Goal: Task Accomplishment & Management: Complete application form

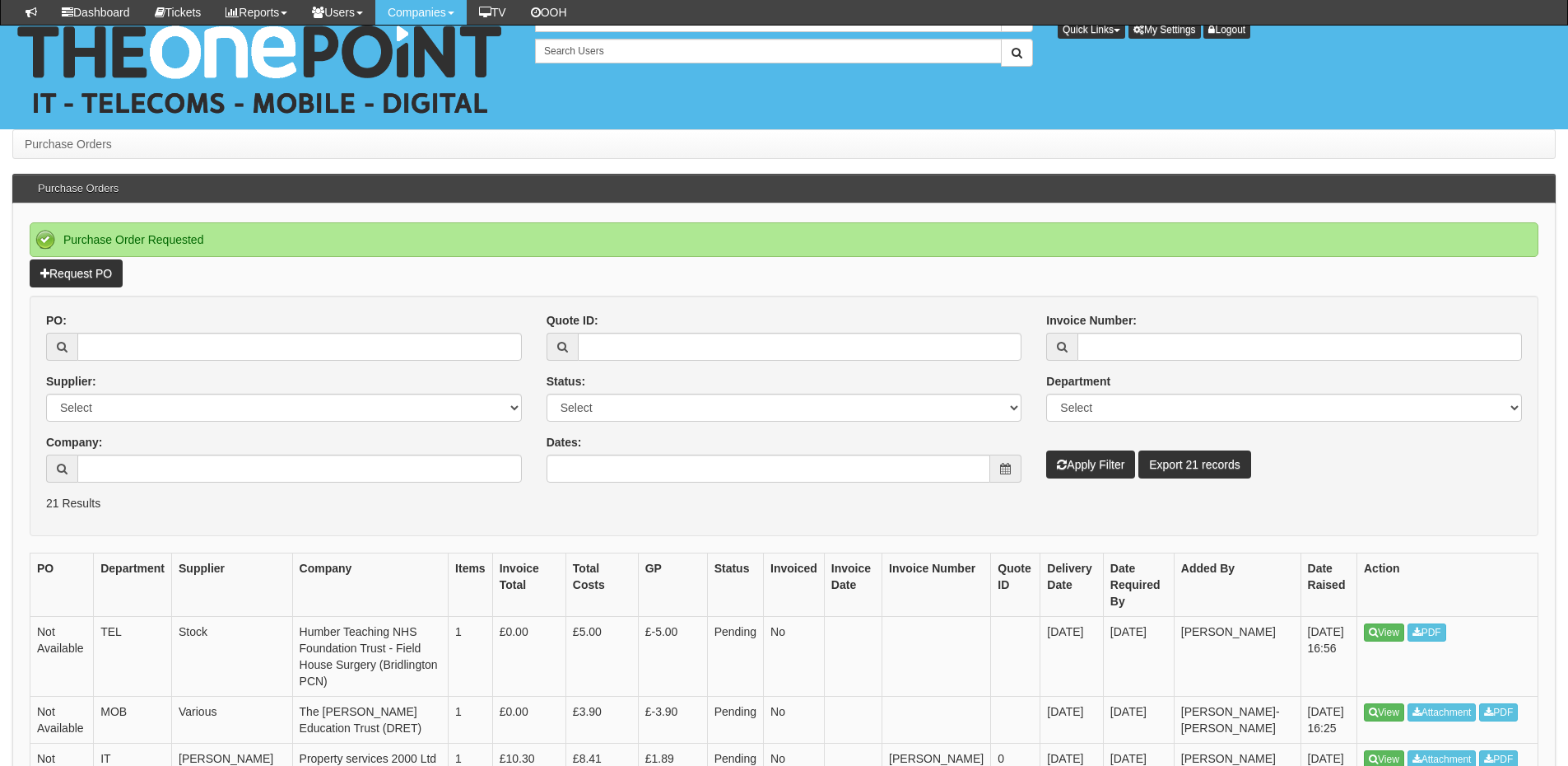
scroll to position [164, 0]
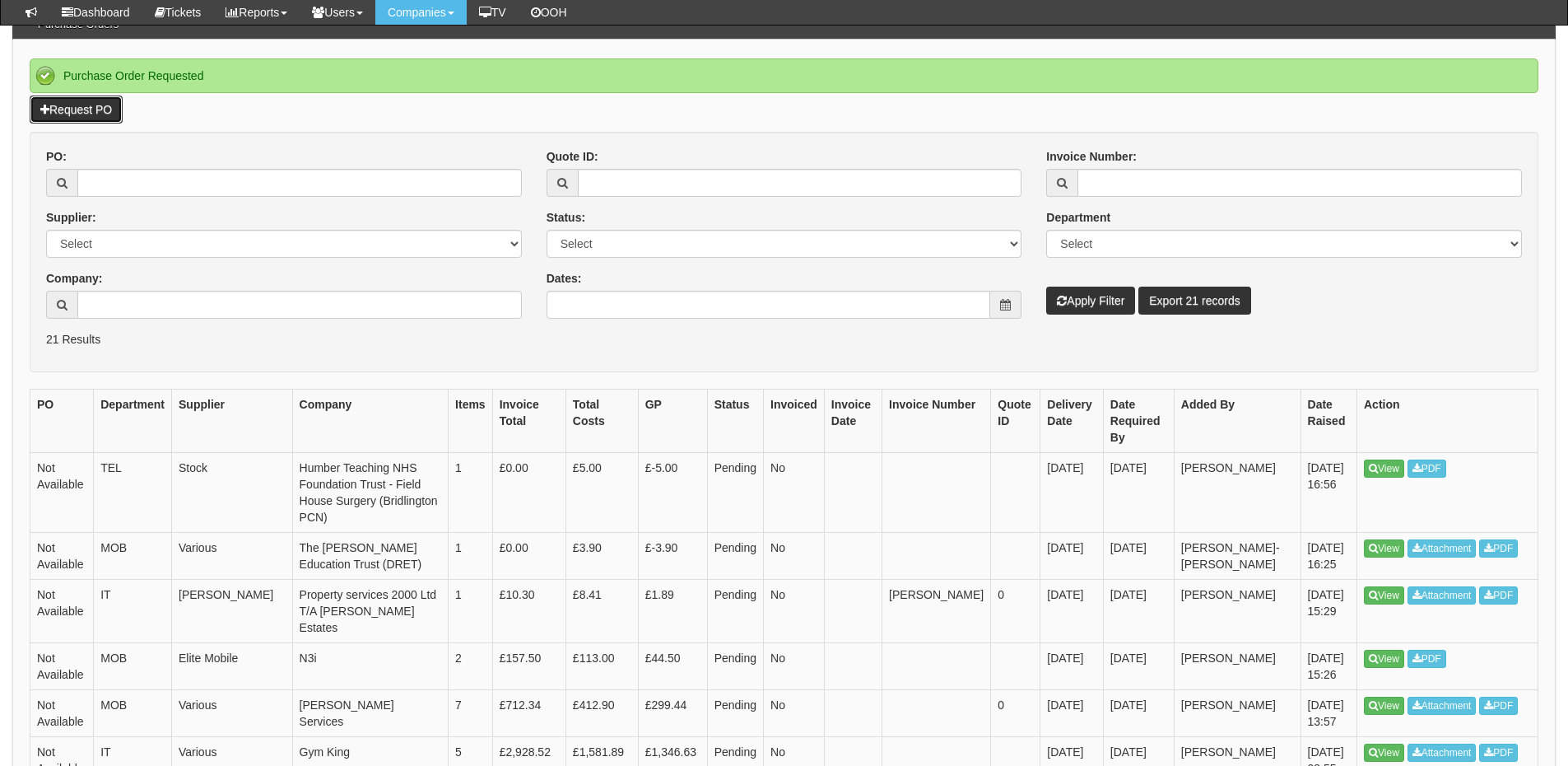
click at [88, 111] on link "Request PO" at bounding box center [76, 110] width 93 height 28
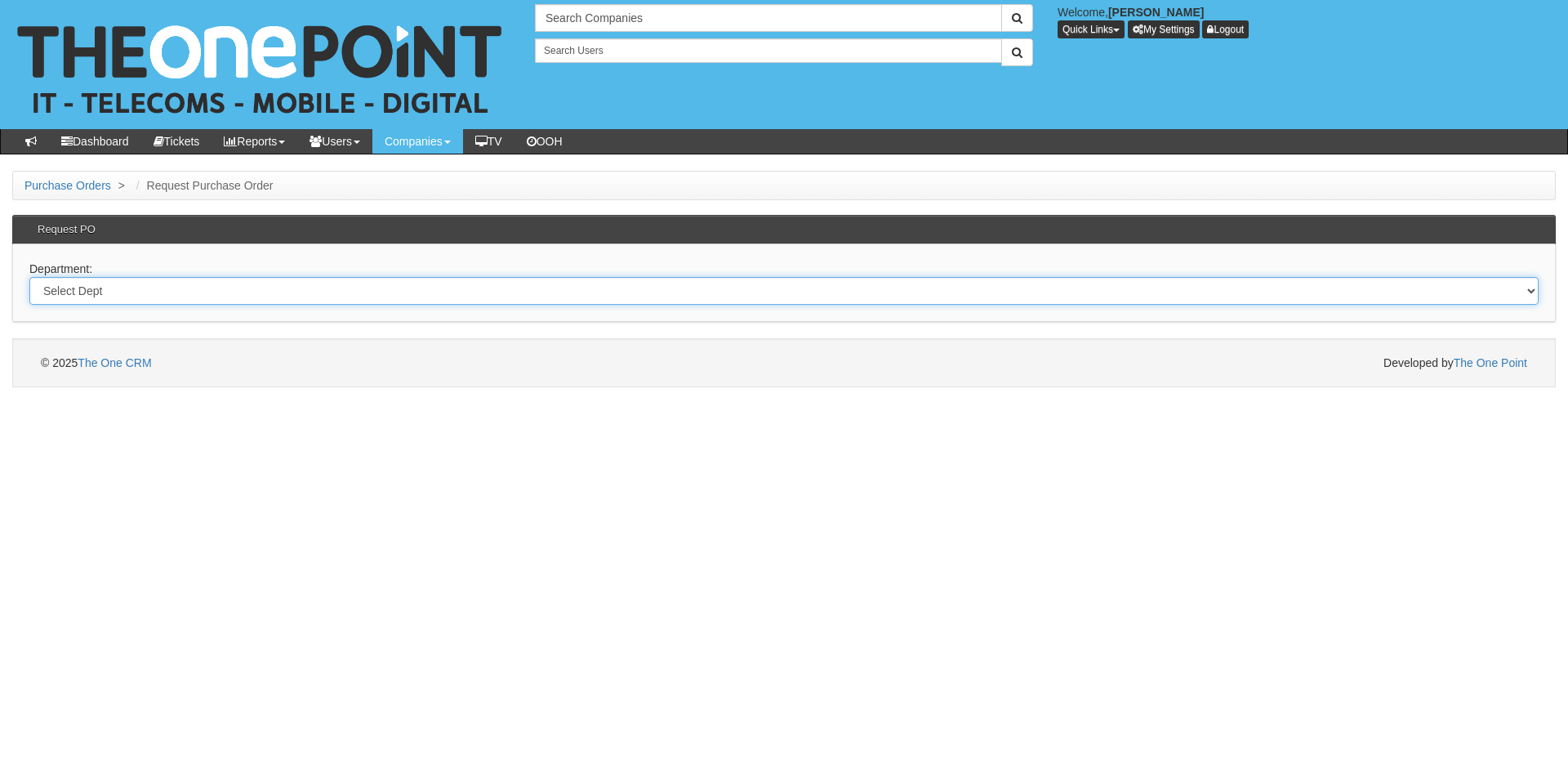
click at [373, 294] on select "Select Dept Digital Internal IT Mobiles Marketing Telecoms" at bounding box center [784, 291] width 1509 height 28
select select "?pipeID=&dept=IT"
click at [30, 277] on select "Select Dept Digital Internal IT Mobiles Marketing Telecoms" at bounding box center [784, 291] width 1509 height 28
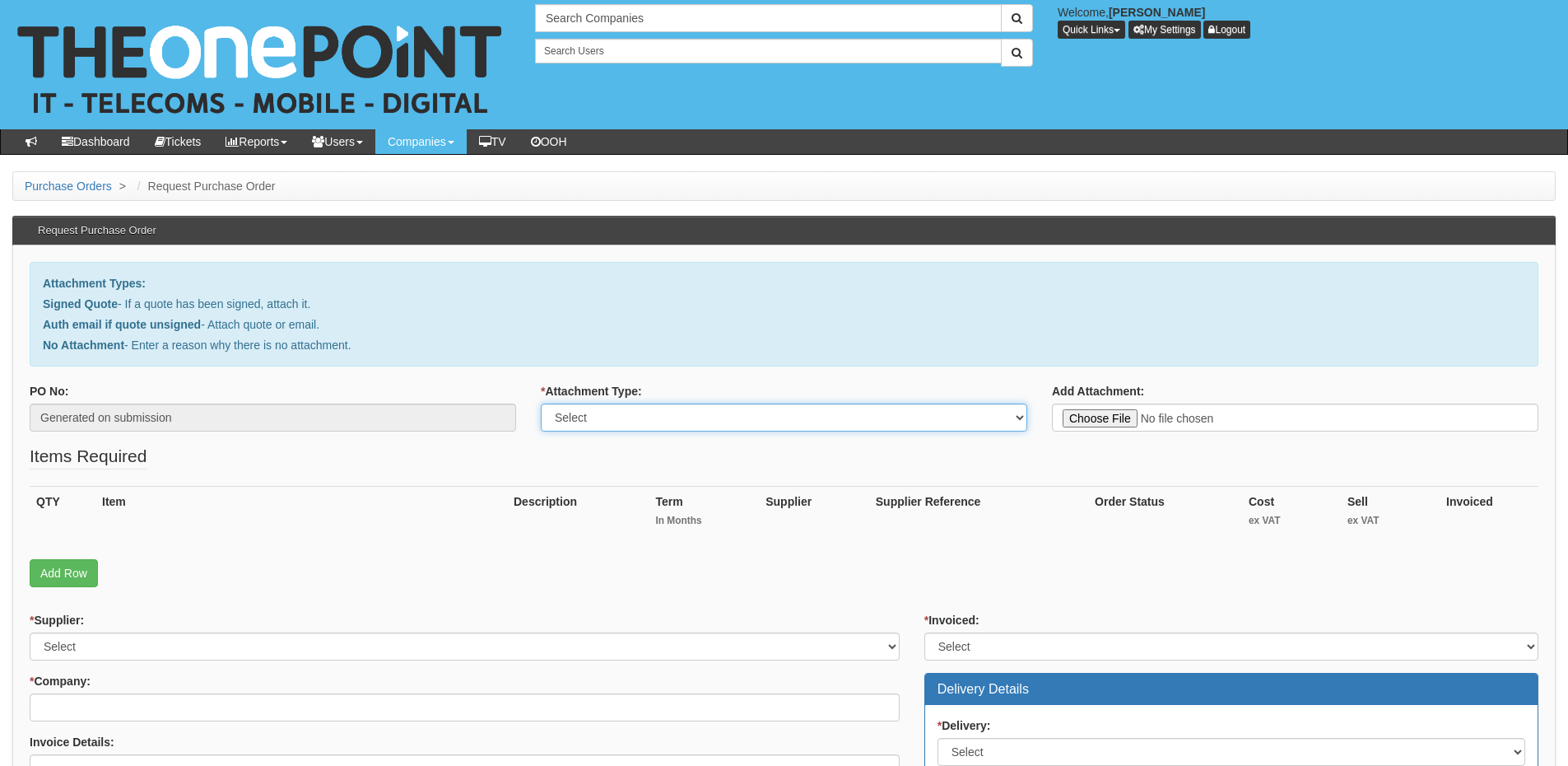
click at [593, 418] on select "Select Signed Quote Auth email with quote if unsigned No Attachment" at bounding box center [784, 418] width 487 height 28
select select "No Attachment"
click at [541, 404] on select "Select Signed Quote Auth email with quote if unsigned No Attachment" at bounding box center [784, 418] width 487 height 28
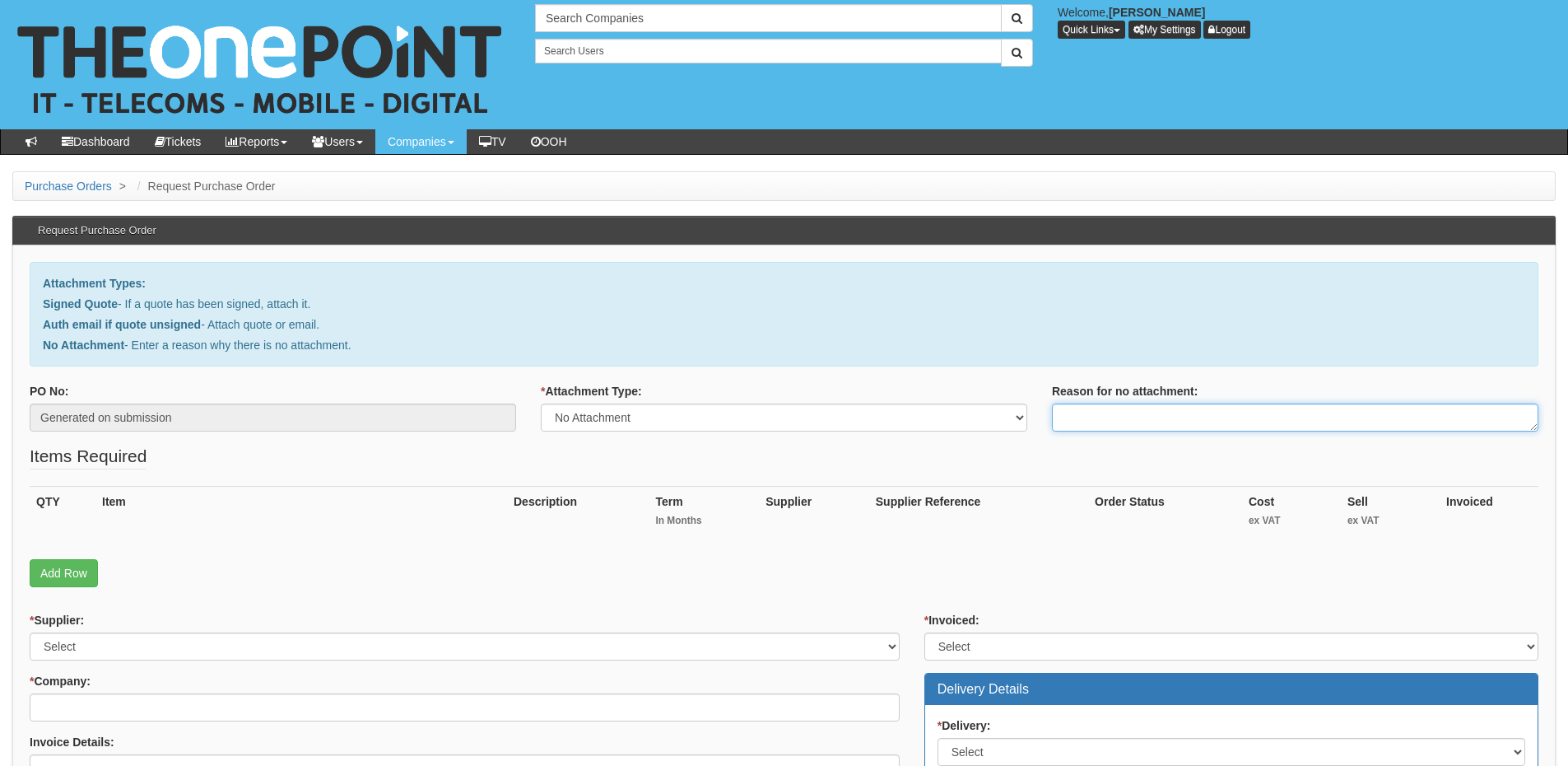
click at [1073, 424] on textarea "Reason for no attachment:" at bounding box center [1295, 418] width 487 height 28
click at [1190, 416] on textarea "Linked to ticket 421497" at bounding box center [1295, 418] width 487 height 28
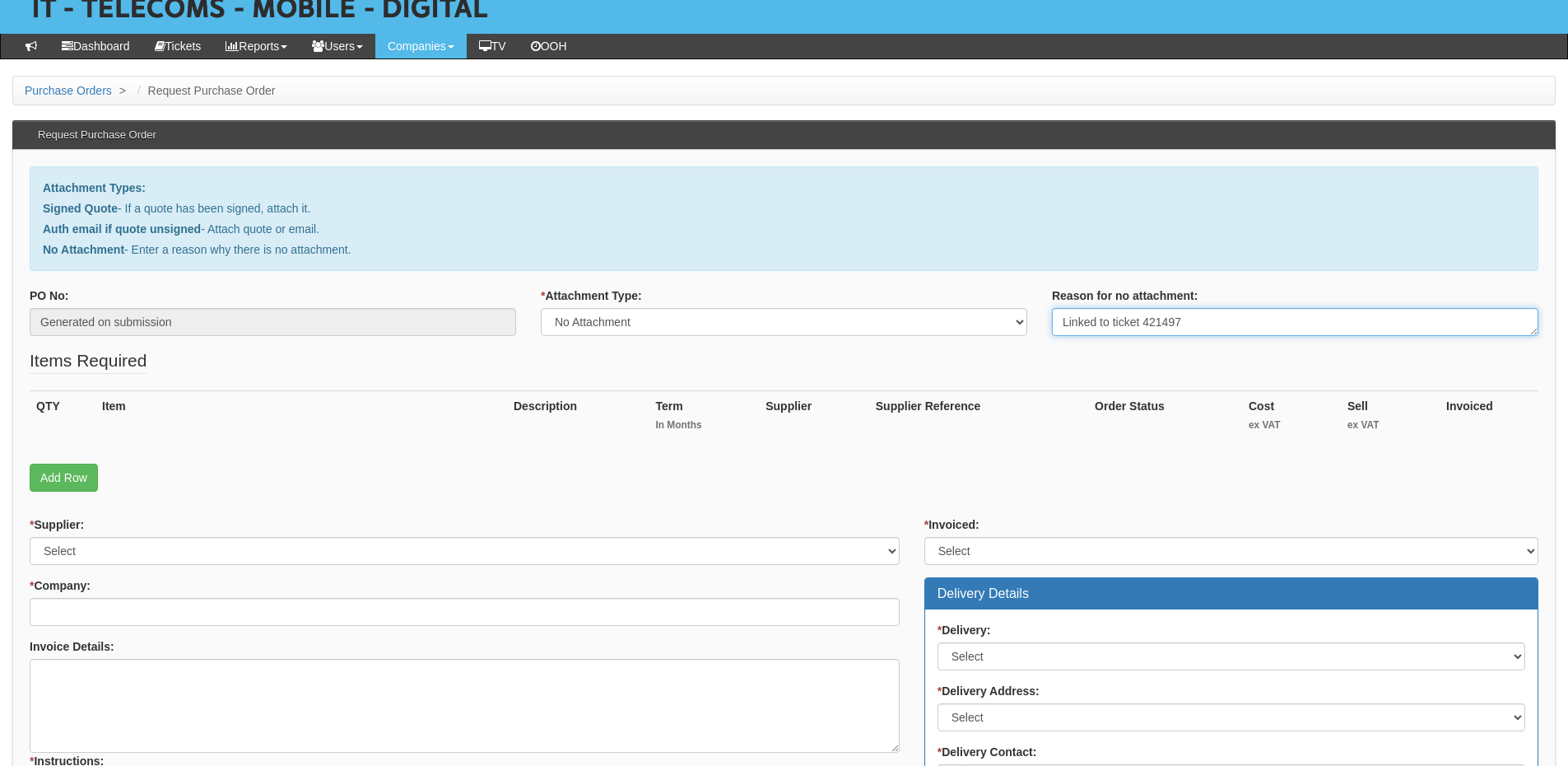
scroll to position [247, 0]
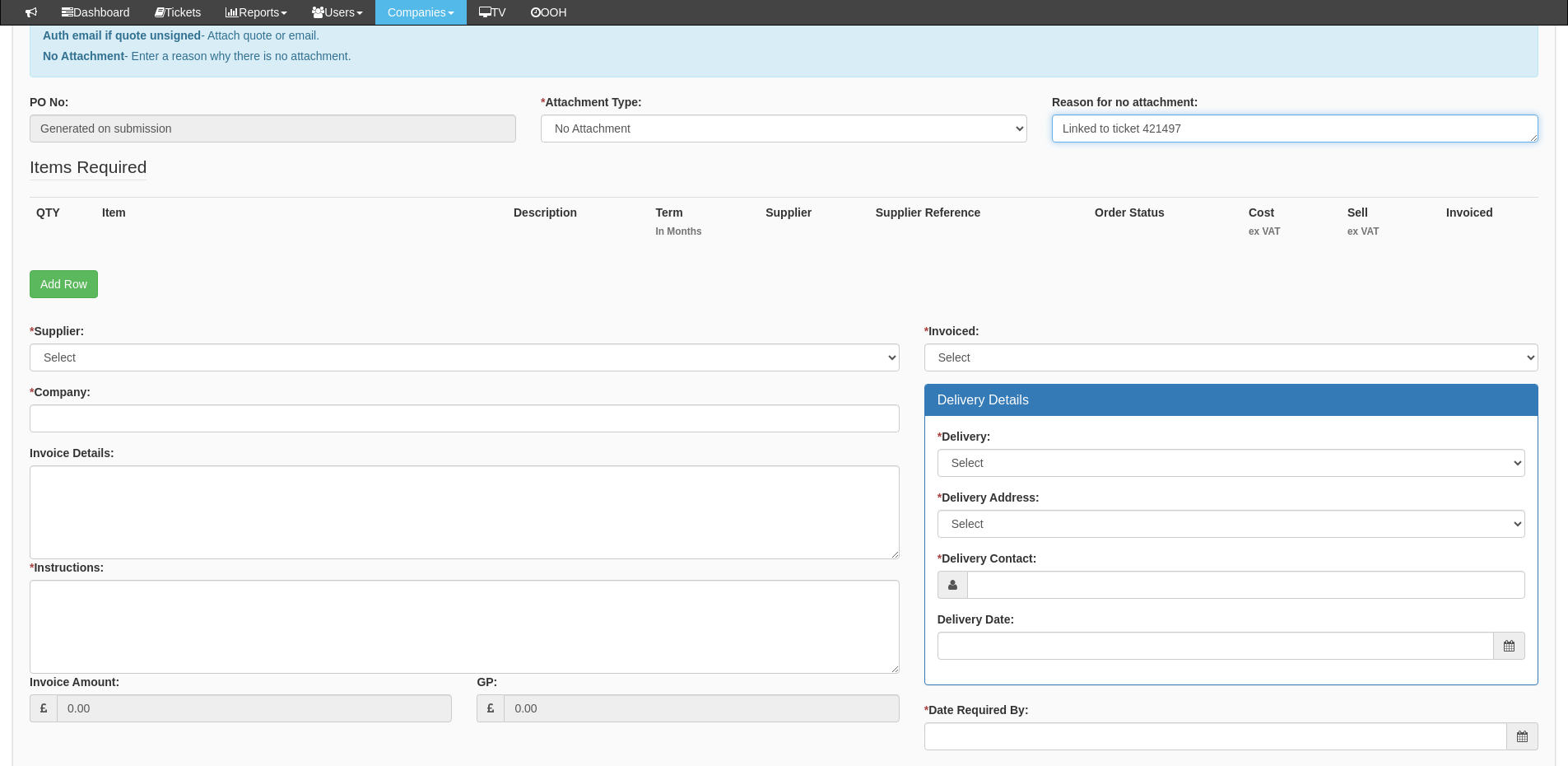
type textarea "Linked to ticket 421497"
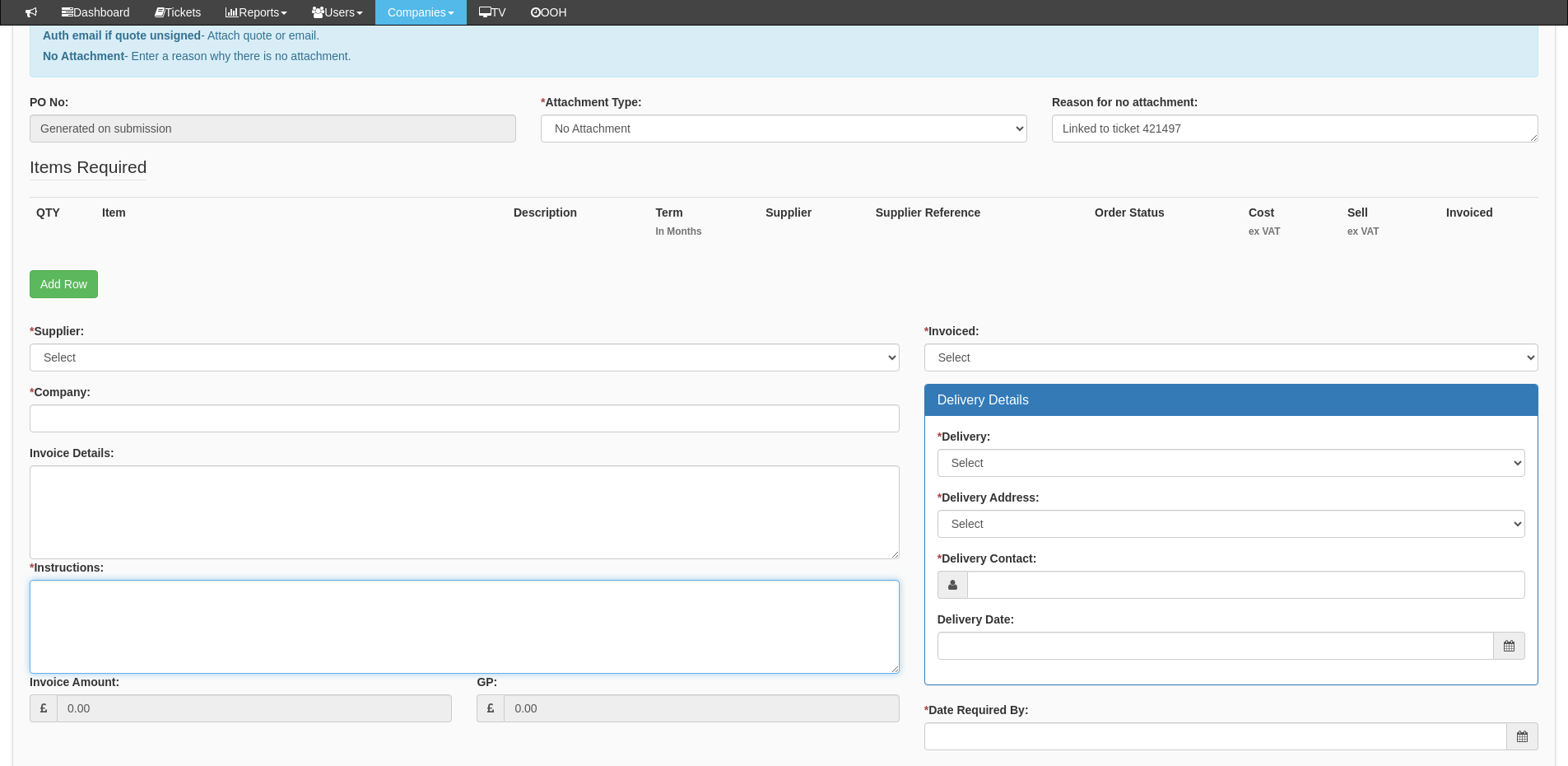
click at [180, 621] on textarea "* Instructions:" at bounding box center [465, 627] width 870 height 94
paste textarea "Linked to ticket 421497"
type textarea "Linked to ticket 421497"
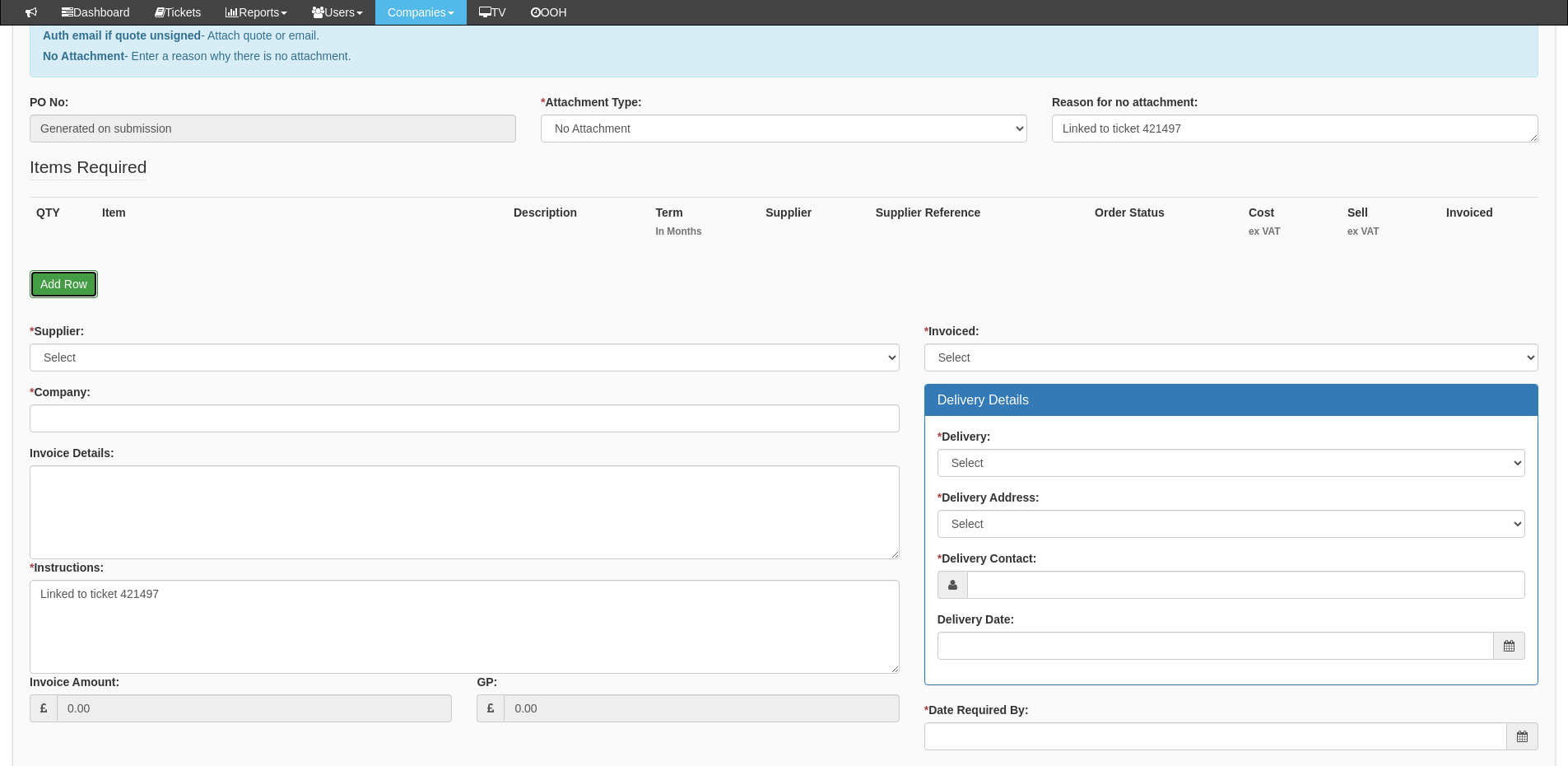
click at [67, 283] on link "Add Row" at bounding box center [64, 284] width 68 height 28
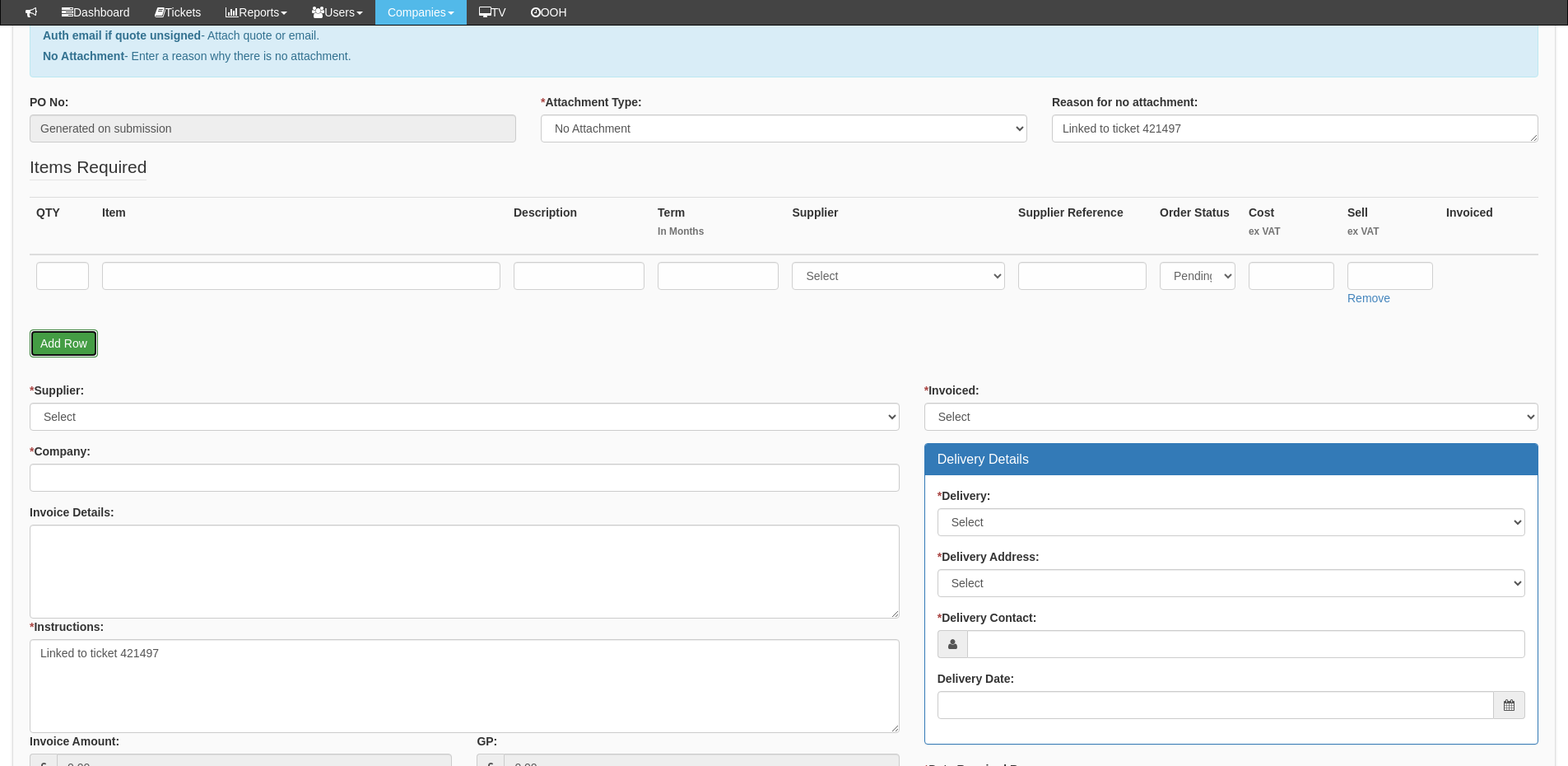
click at [65, 329] on link "Add Row" at bounding box center [64, 343] width 68 height 28
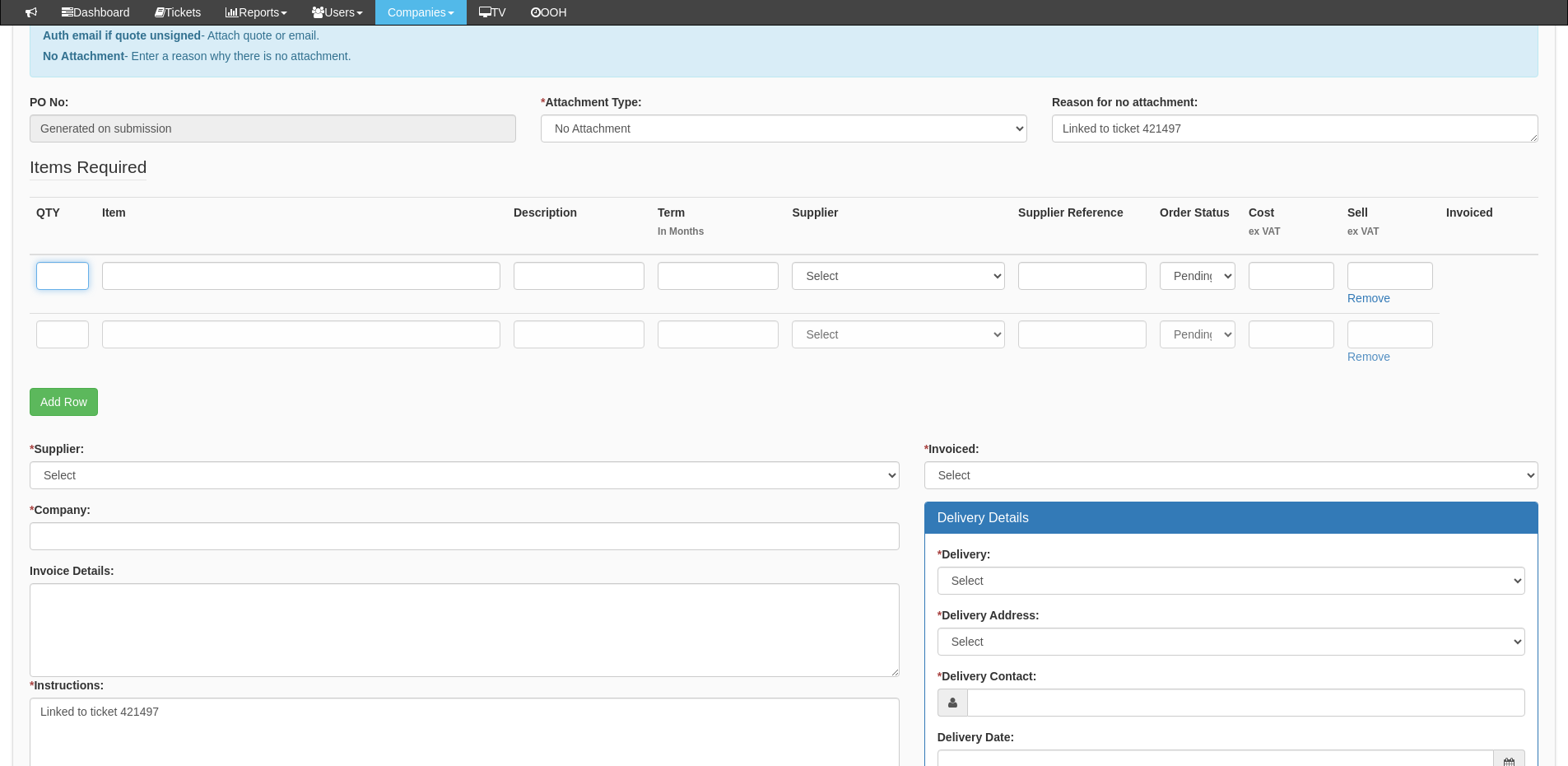
click at [70, 283] on input "text" at bounding box center [62, 276] width 53 height 28
type input "1"
click at [68, 330] on input "text" at bounding box center [62, 334] width 53 height 28
type input "1"
click at [156, 333] on input "text" at bounding box center [301, 334] width 399 height 28
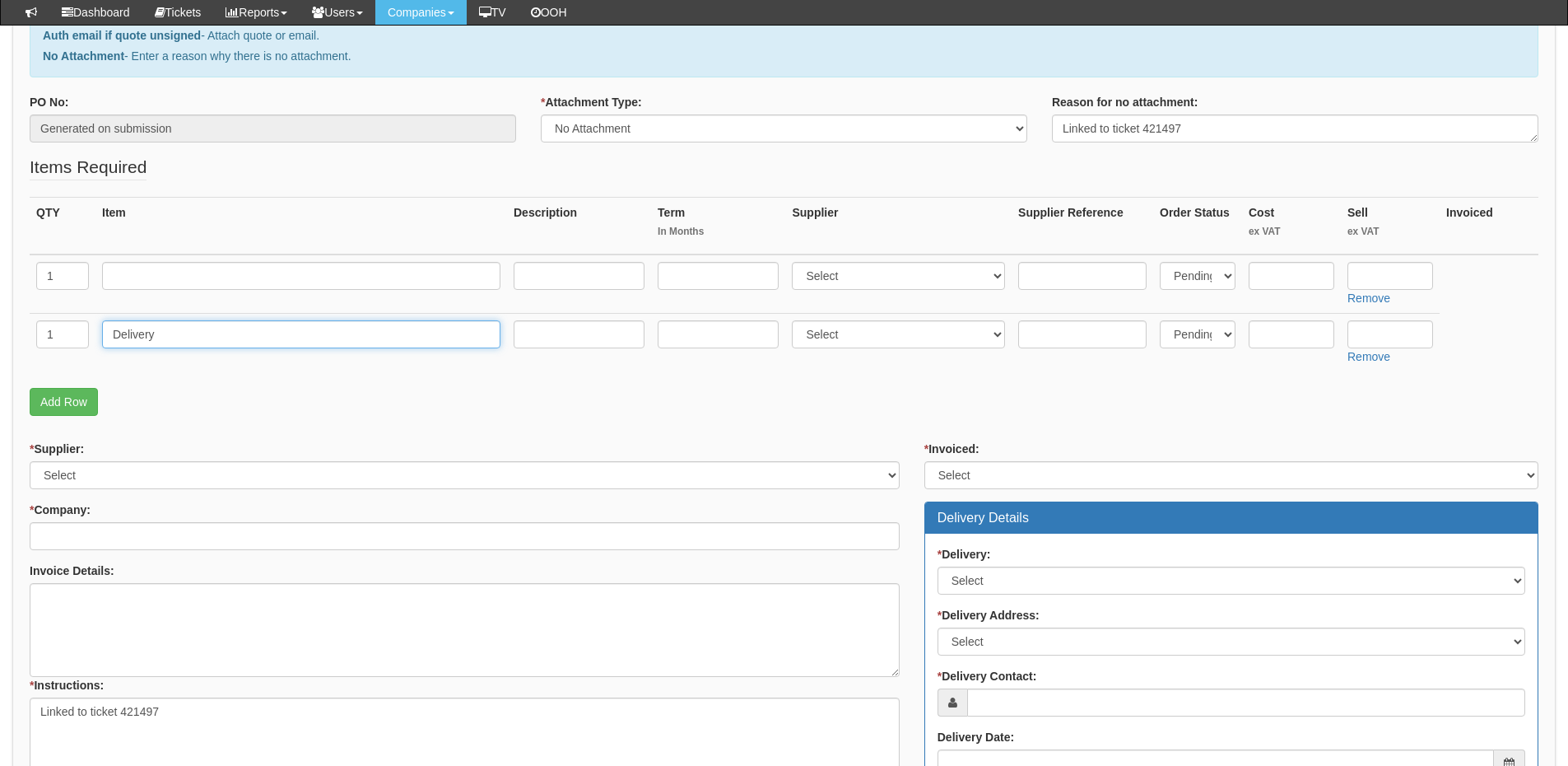
type input "Delivery"
click at [172, 264] on input "text" at bounding box center [301, 276] width 399 height 28
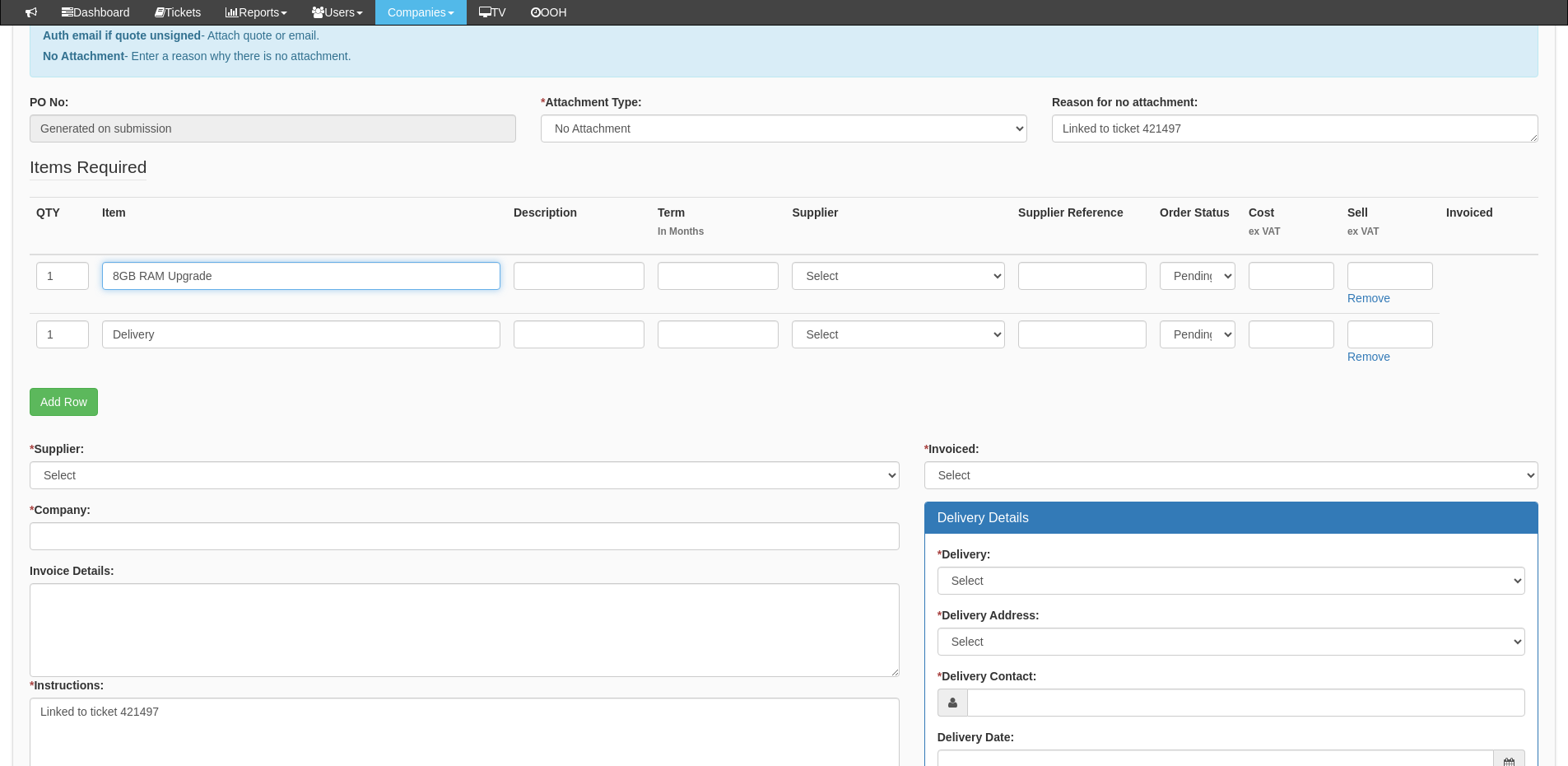
type input "8GB RAM Upgrade"
click at [814, 272] on select "Select 123 REG.co.uk 1Password 3 4Gon AA Jones Electric Ltd Abzorb Access Group…" at bounding box center [897, 276] width 213 height 28
select select "220"
click at [795, 262] on select "Select 123 REG.co.uk 1Password 3 4Gon AA Jones Electric Ltd Abzorb Access Group…" at bounding box center [897, 276] width 213 height 28
click at [1069, 276] on input "text" at bounding box center [1082, 276] width 128 height 28
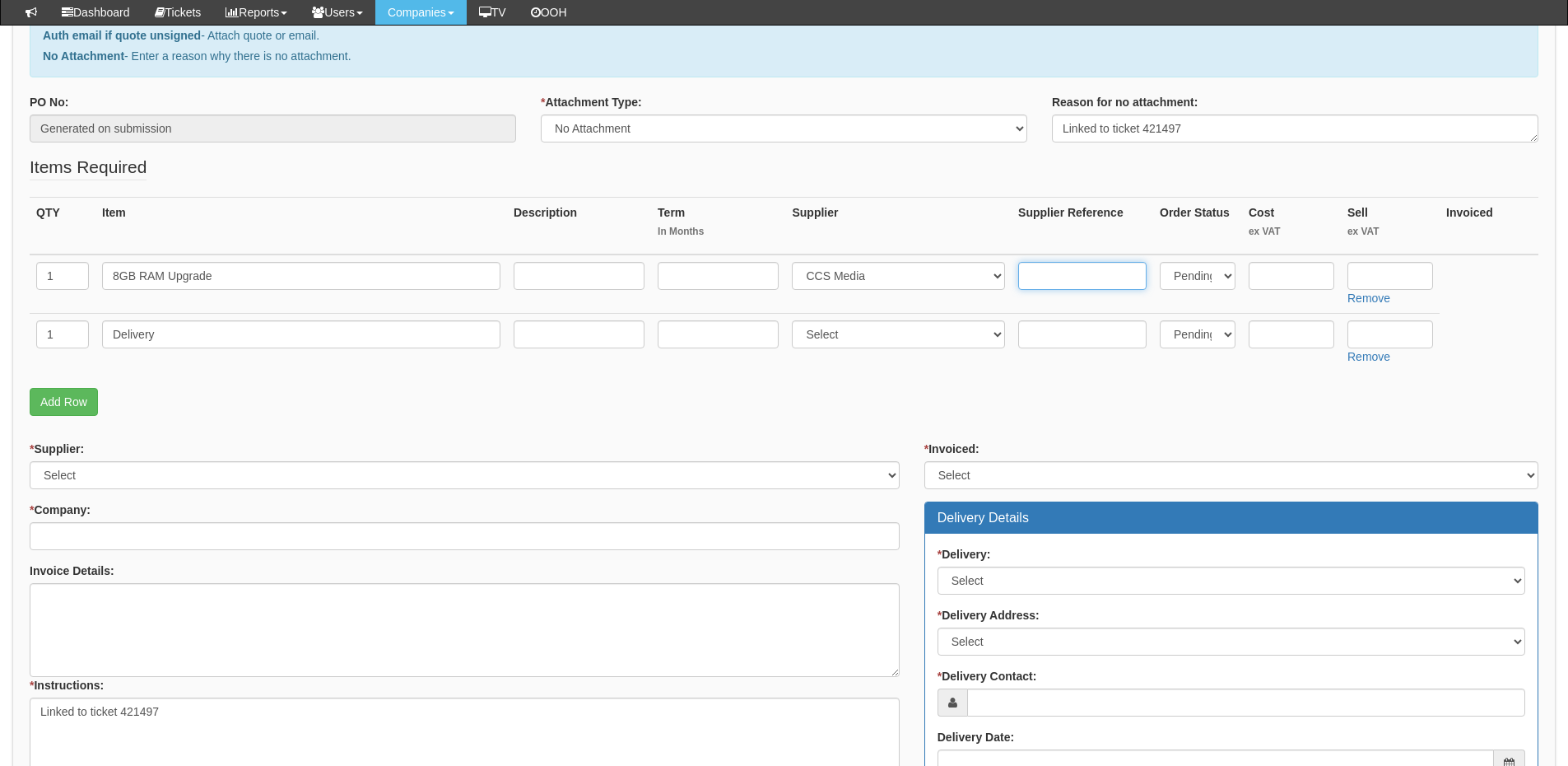
paste input "KCP432SS6/8"
type input "KCP432SS6/8"
click at [1397, 324] on input "text" at bounding box center [1390, 334] width 86 height 28
type input "12.50"
click at [1289, 264] on input "text" at bounding box center [1291, 276] width 86 height 28
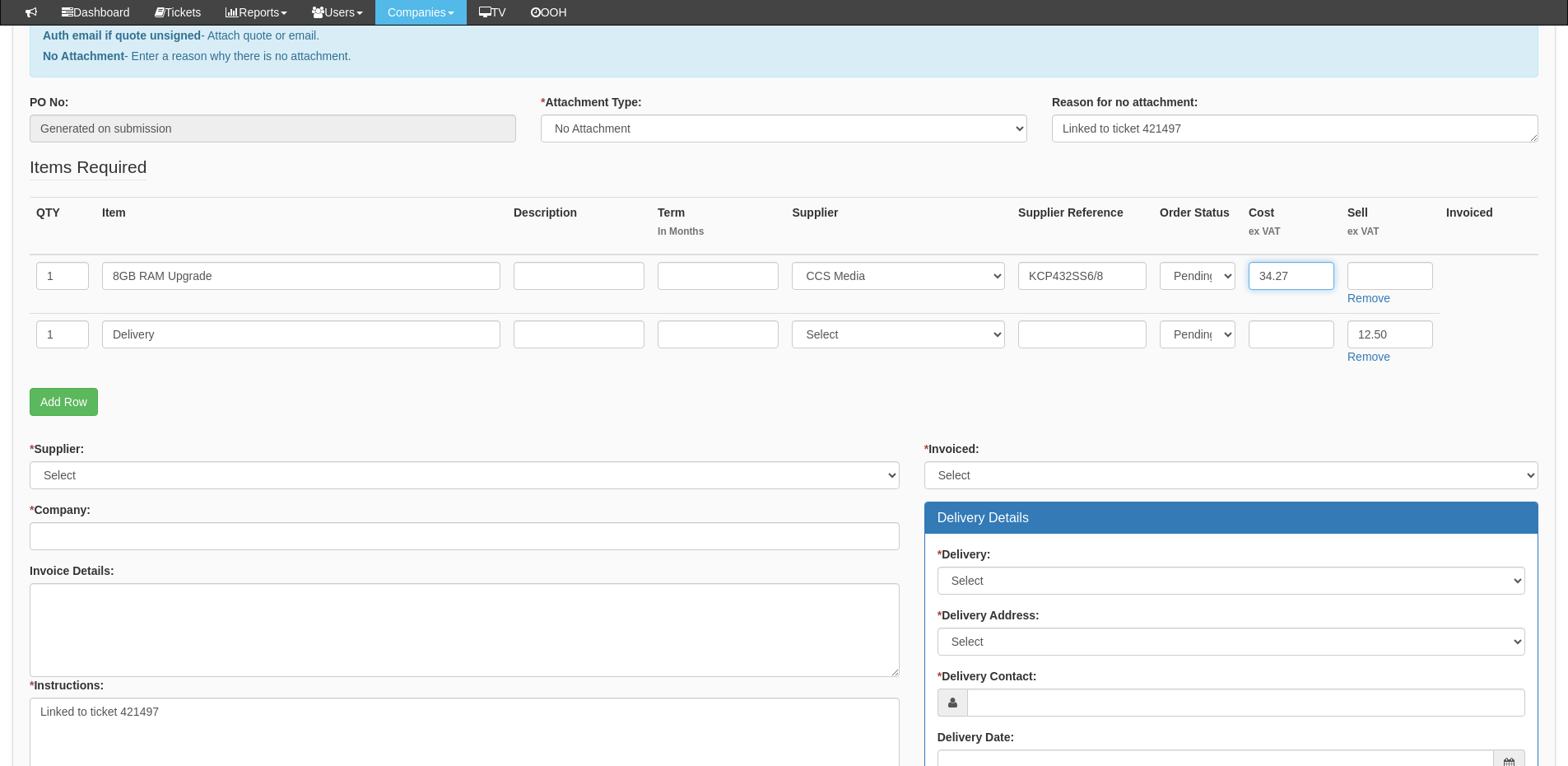
type input "34.27"
click at [1388, 270] on input "text" at bounding box center [1390, 276] width 86 height 28
type input "3"
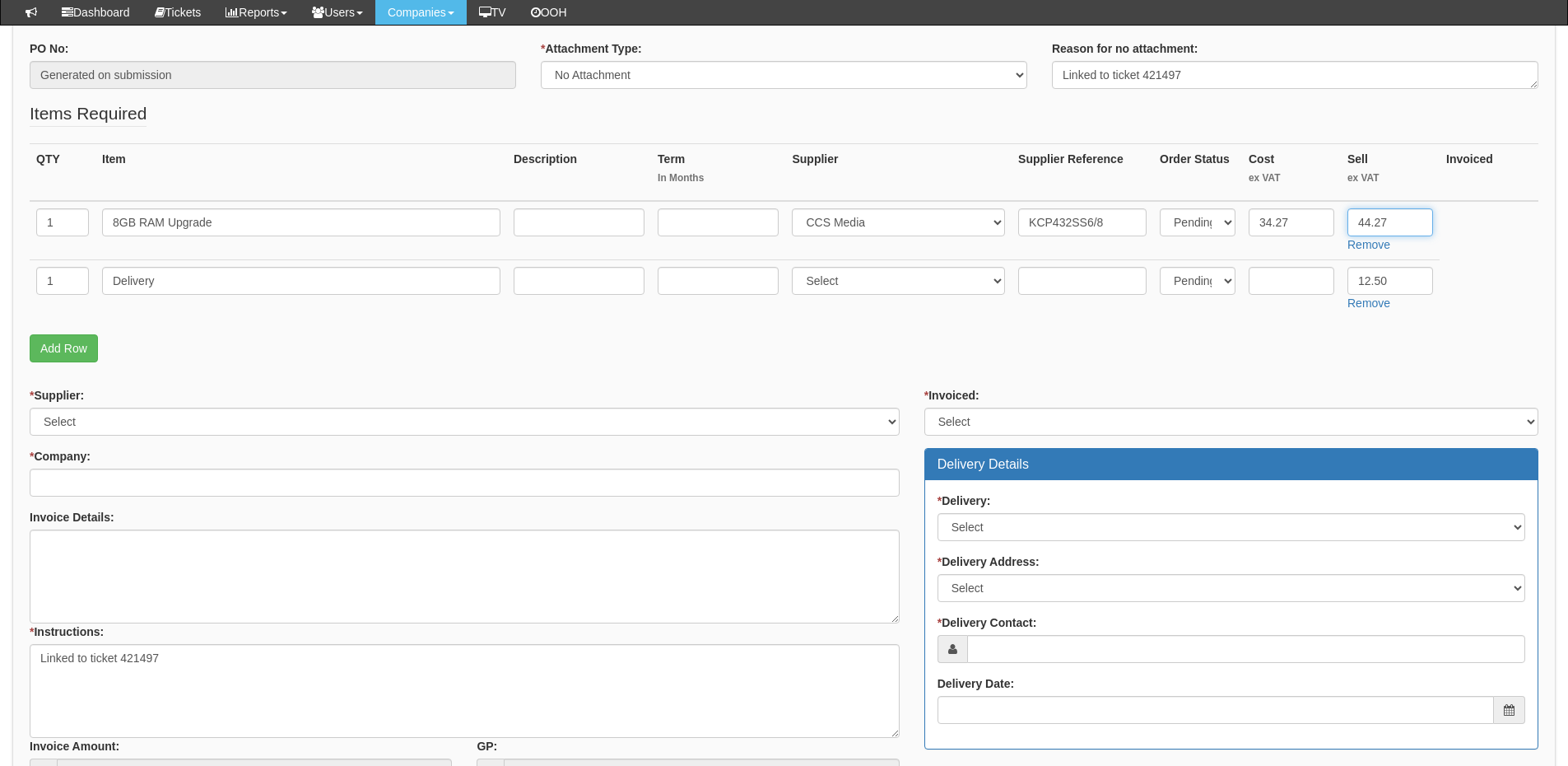
scroll to position [329, 0]
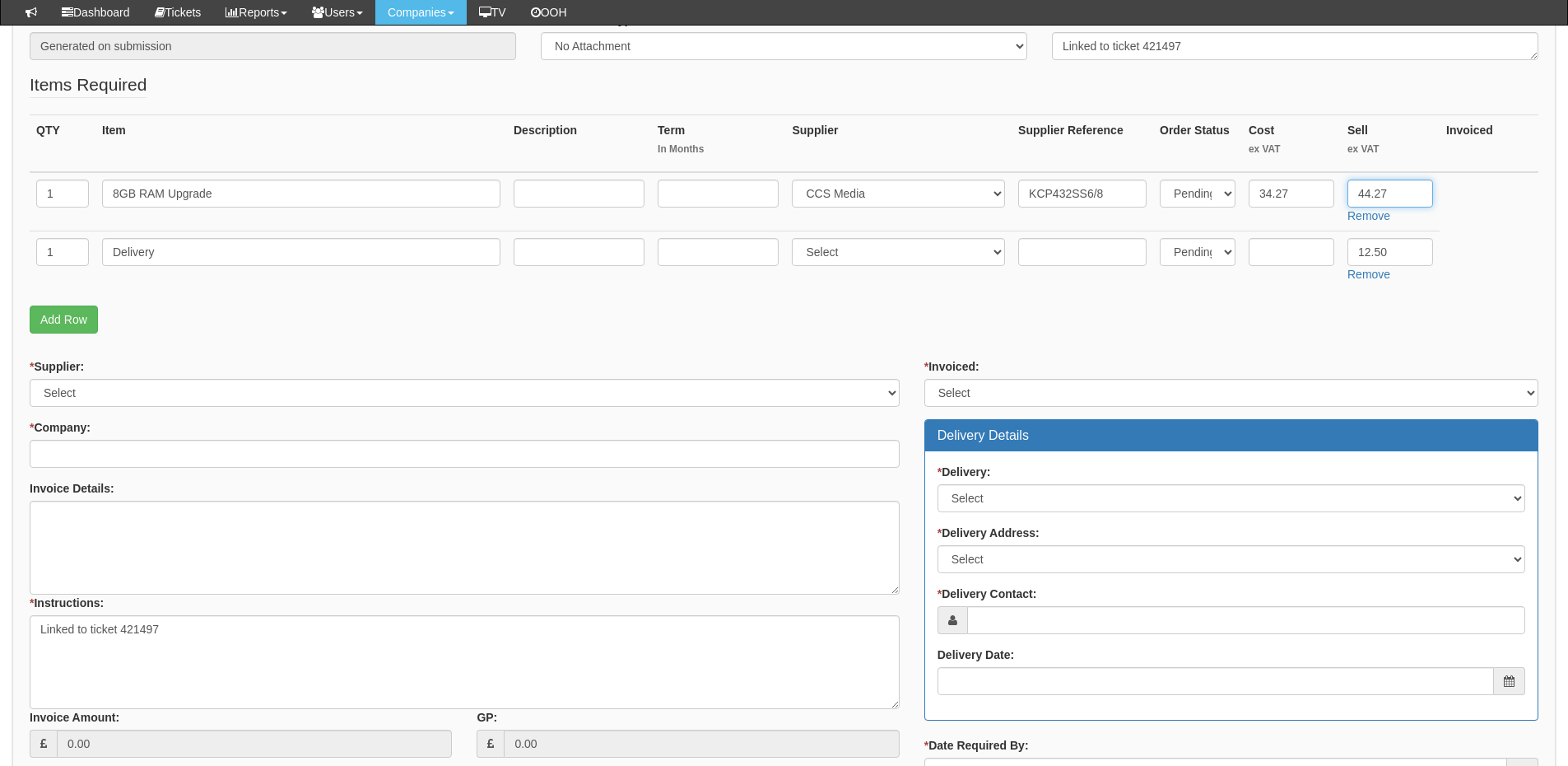
type input "44.27"
click at [208, 392] on select "Select 123 REG.co.uk 1Password 3 4Gon AA Jones Electric Ltd Abzorb Access Group…" at bounding box center [465, 393] width 870 height 28
select select "220"
click at [30, 379] on select "Select 123 REG.co.uk 1Password 3 4Gon AA Jones Electric Ltd Abzorb Access Group…" at bounding box center [465, 393] width 870 height 28
click at [198, 455] on input "* Company:" at bounding box center [465, 454] width 870 height 28
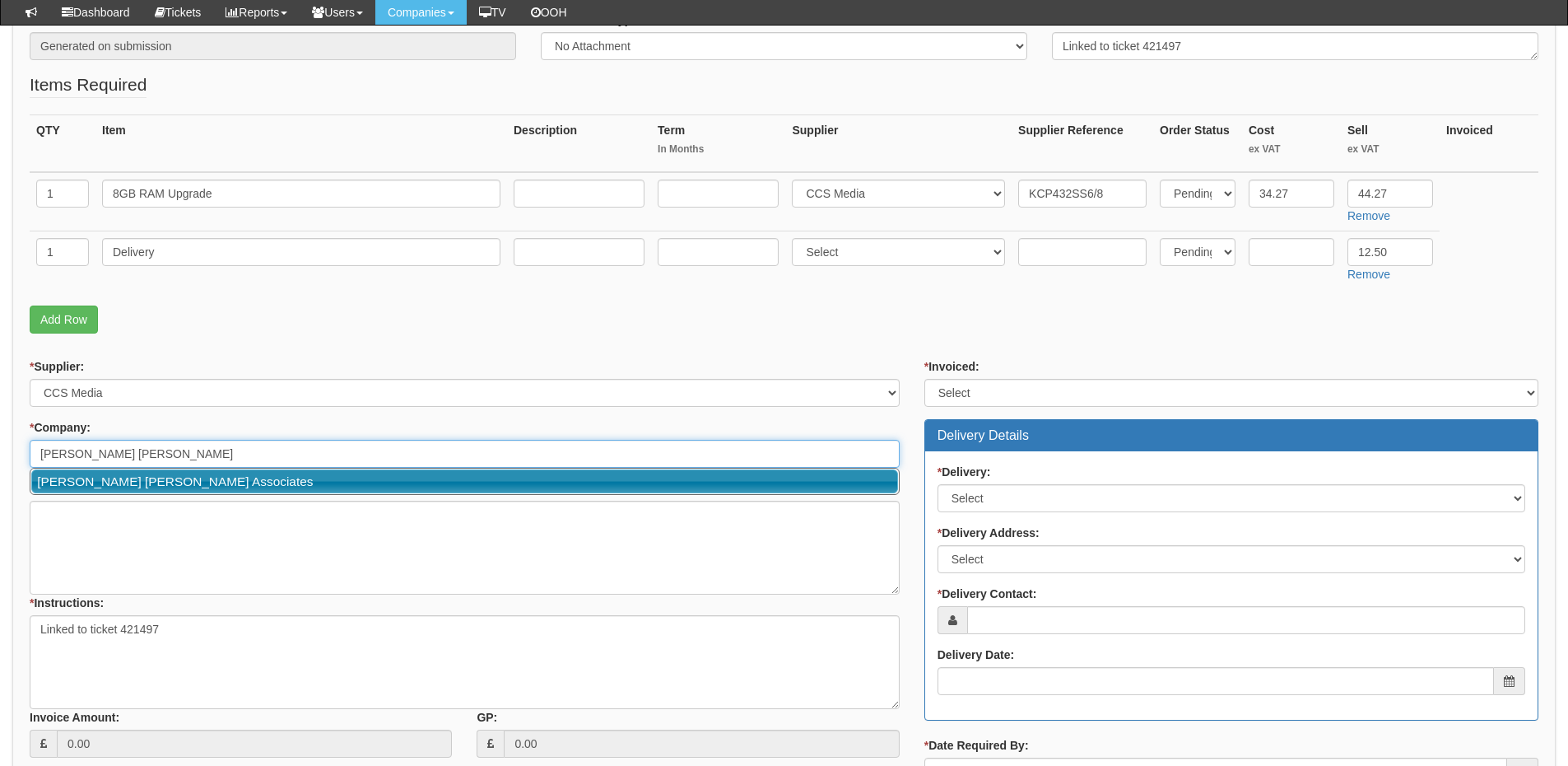
click at [148, 479] on link "[PERSON_NAME] [PERSON_NAME] Associates" at bounding box center [464, 481] width 866 height 24
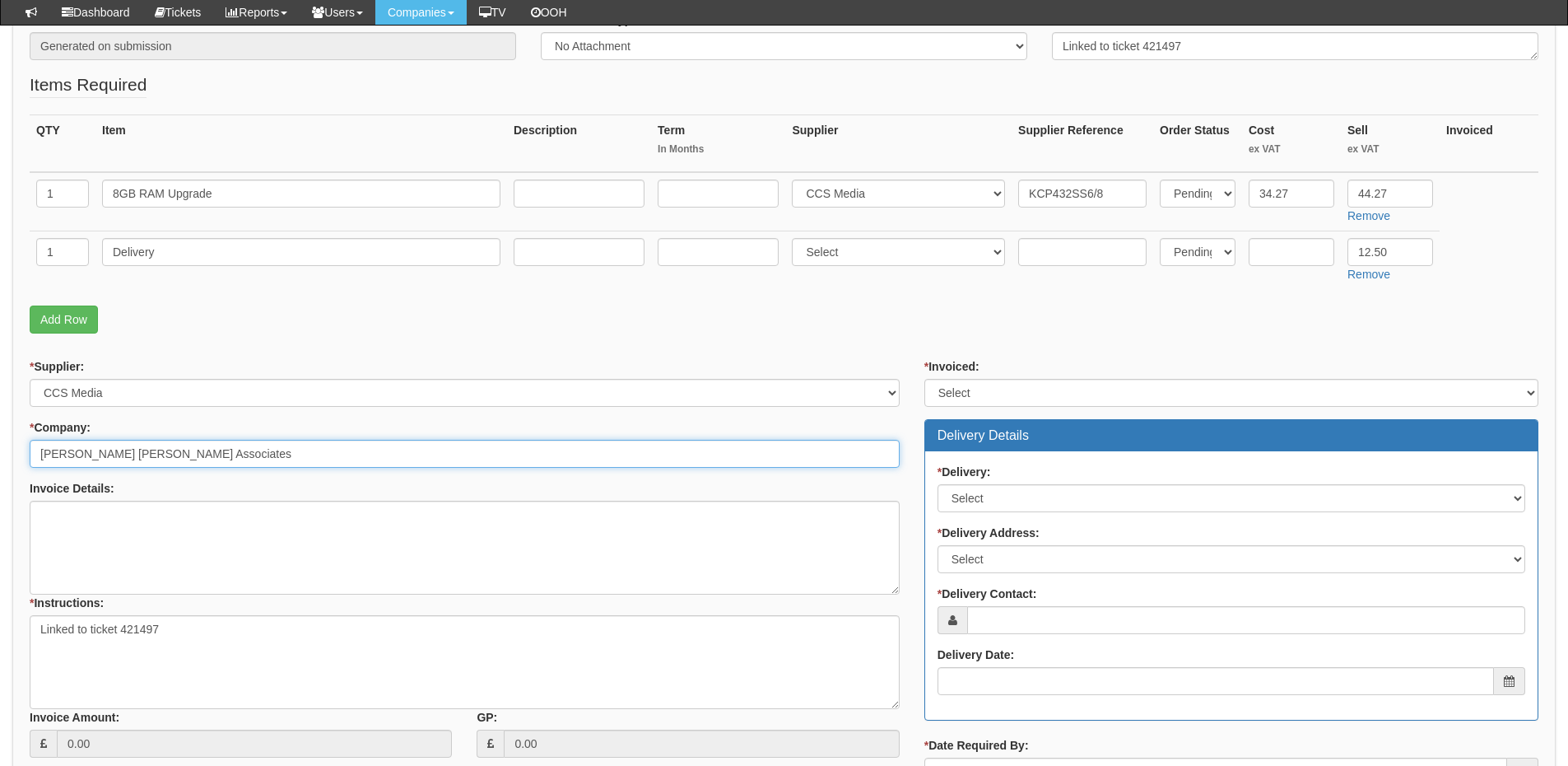
type input "[PERSON_NAME] [PERSON_NAME] Associates"
click at [979, 394] on select "Select Yes No N/A STB (part of order)" at bounding box center [1231, 393] width 614 height 28
select select "2"
click at [924, 379] on select "Select Yes No N/A STB (part of order)" at bounding box center [1231, 393] width 614 height 28
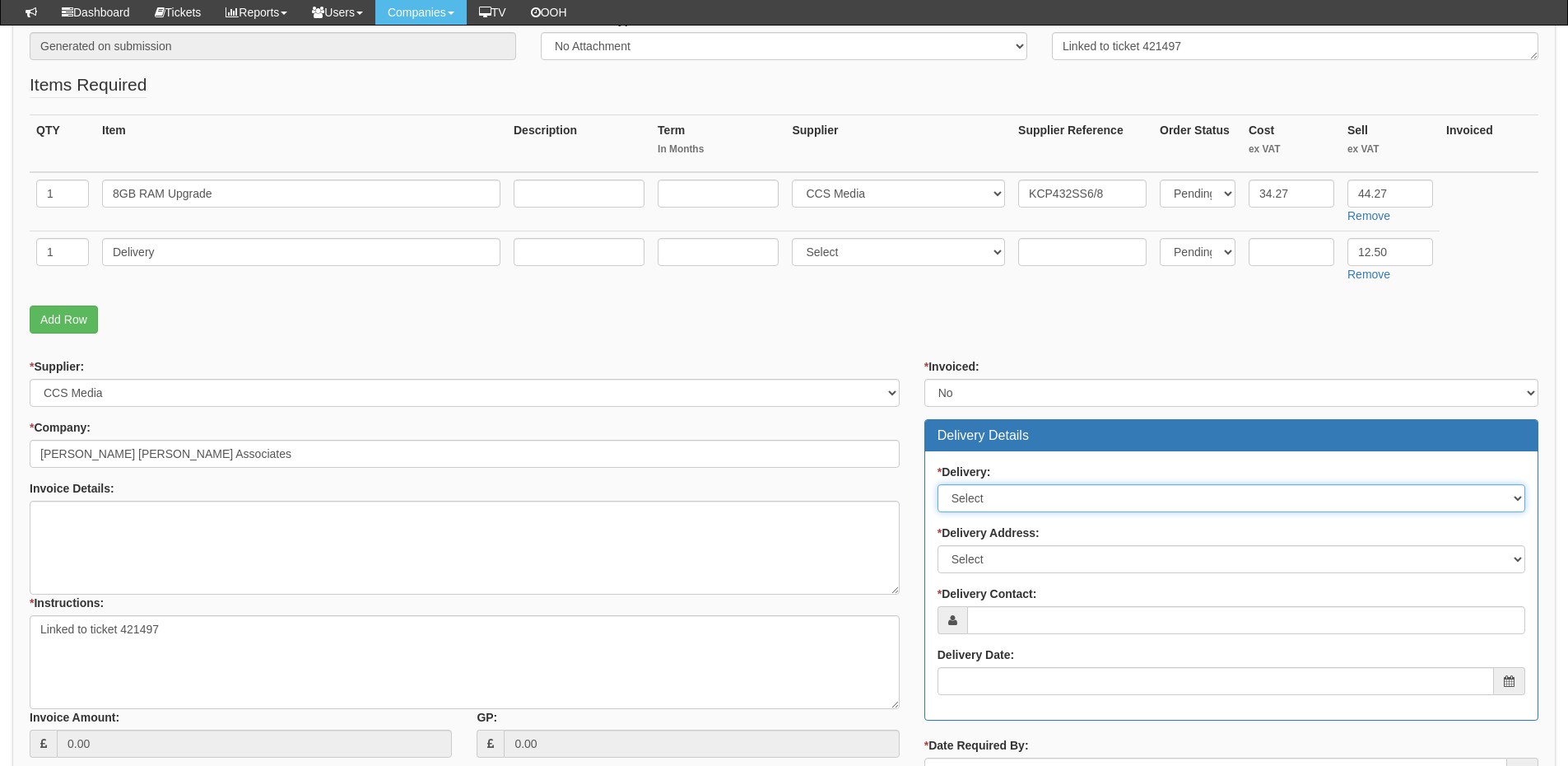
click at [982, 504] on select "Select No Not Applicable Yes" at bounding box center [1231, 498] width 588 height 28
select select "1"
click at [937, 484] on select "Select No Not Applicable Yes" at bounding box center [1231, 498] width 588 height 28
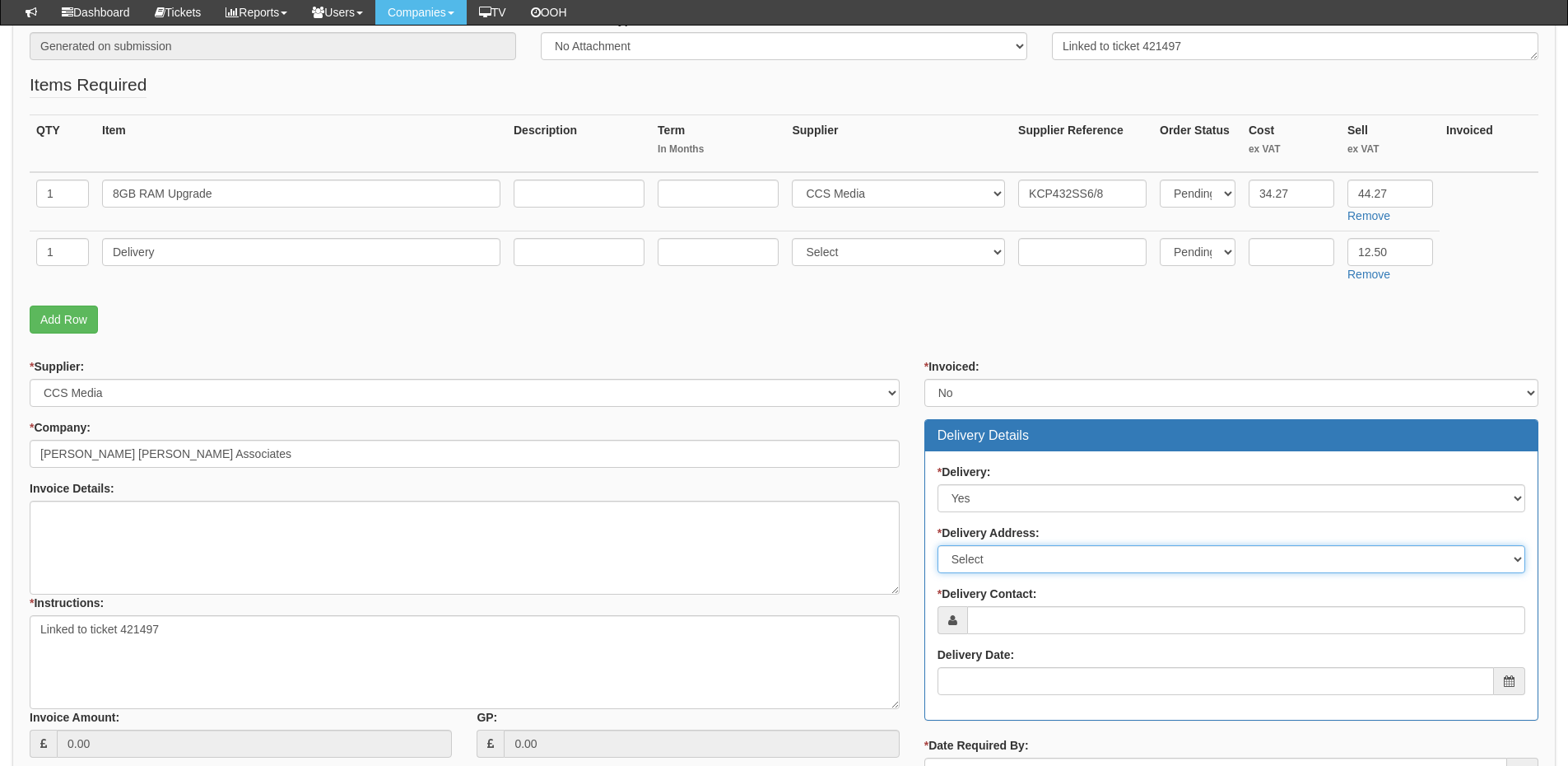
click at [988, 557] on select "Select Not Applicable Main Address - DN21 2DD Other" at bounding box center [1231, 559] width 588 height 28
select select "other"
click at [937, 545] on select "Select Not Applicable Main Address - DN21 2DD Other" at bounding box center [1231, 559] width 588 height 28
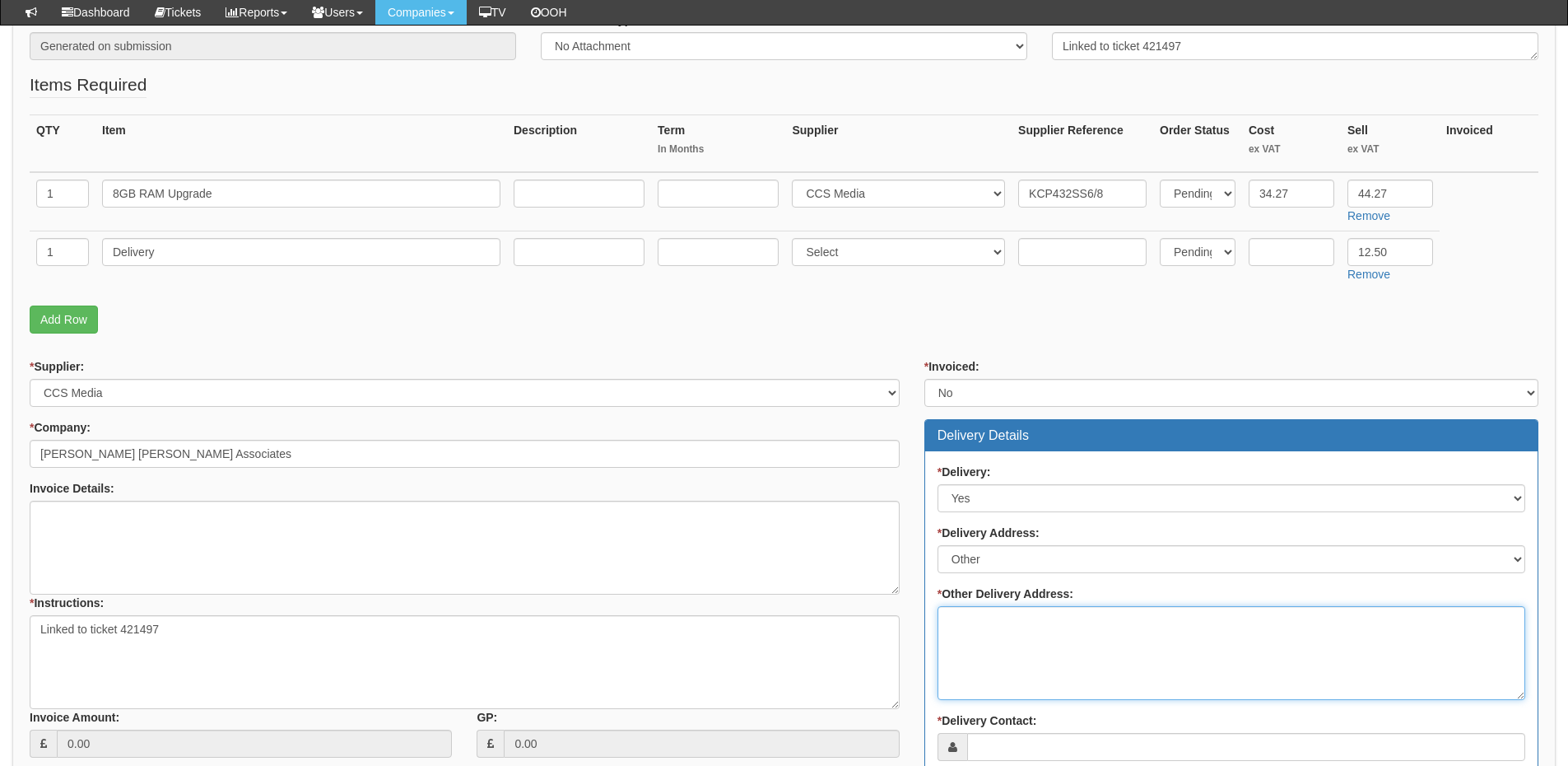
click at [986, 636] on textarea "* Other Delivery Address:" at bounding box center [1231, 653] width 588 height 94
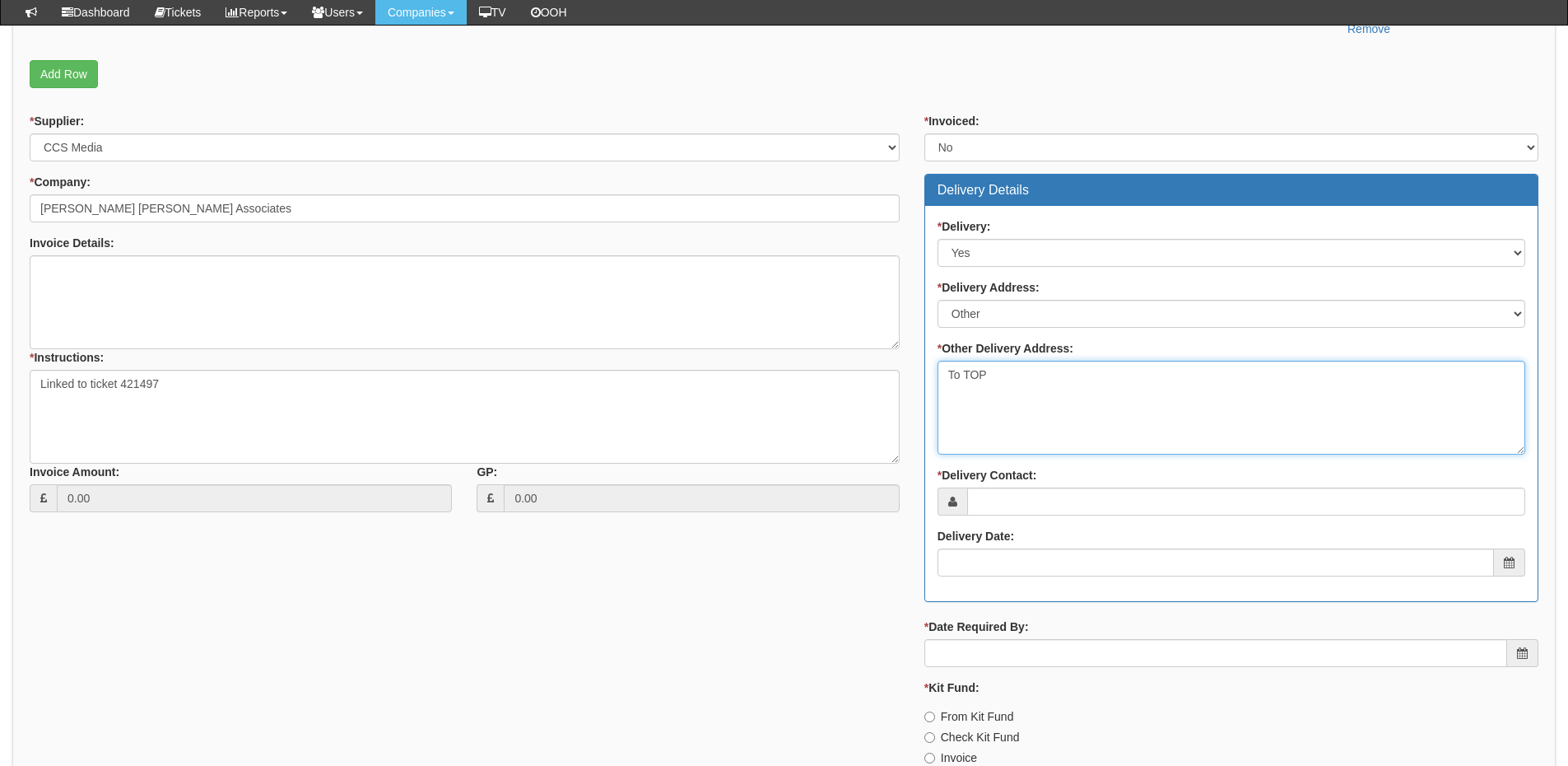
scroll to position [577, 0]
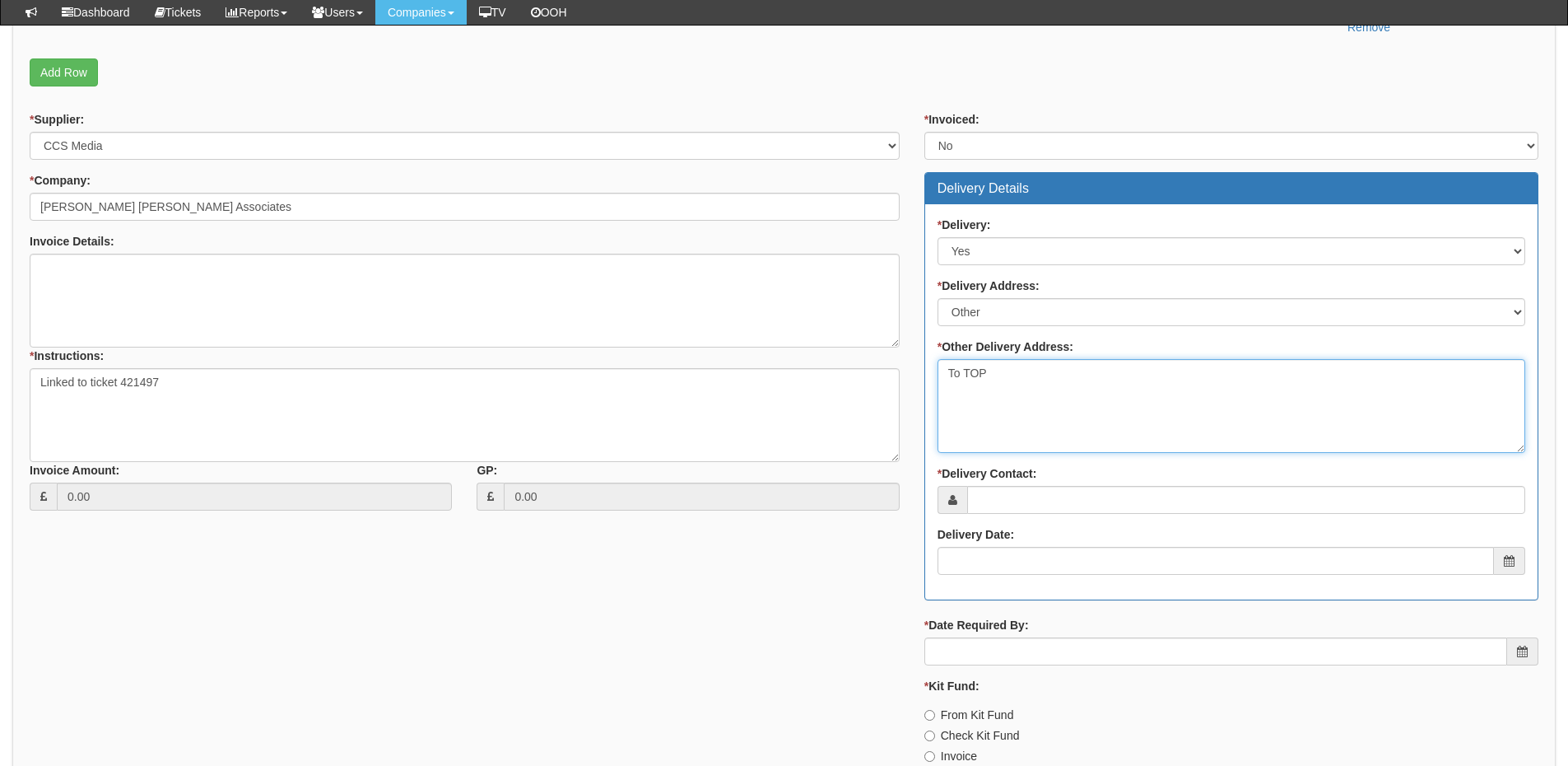
type textarea "To TOP"
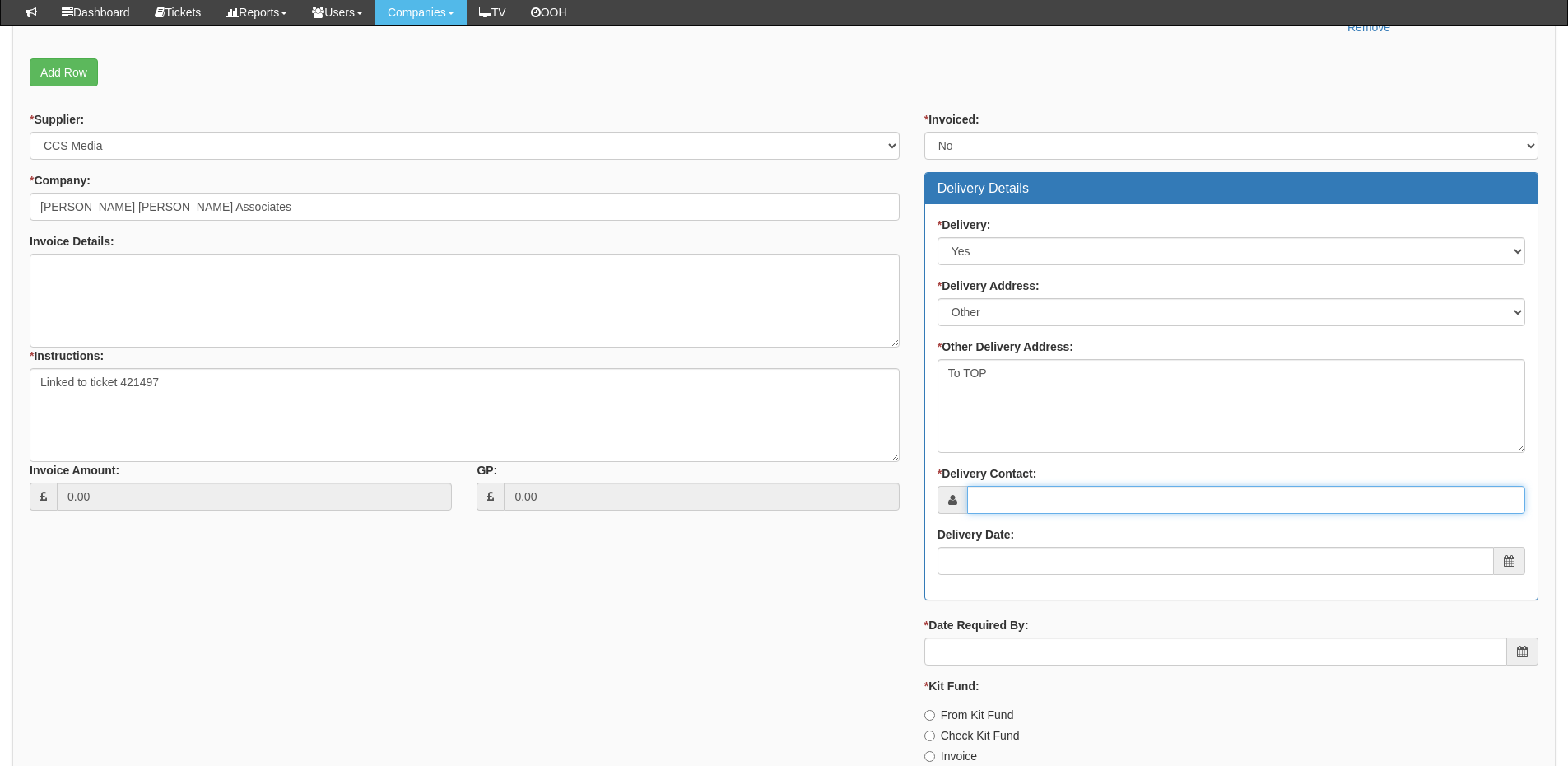
click at [998, 511] on input "* Delivery Contact:" at bounding box center [1246, 500] width 558 height 28
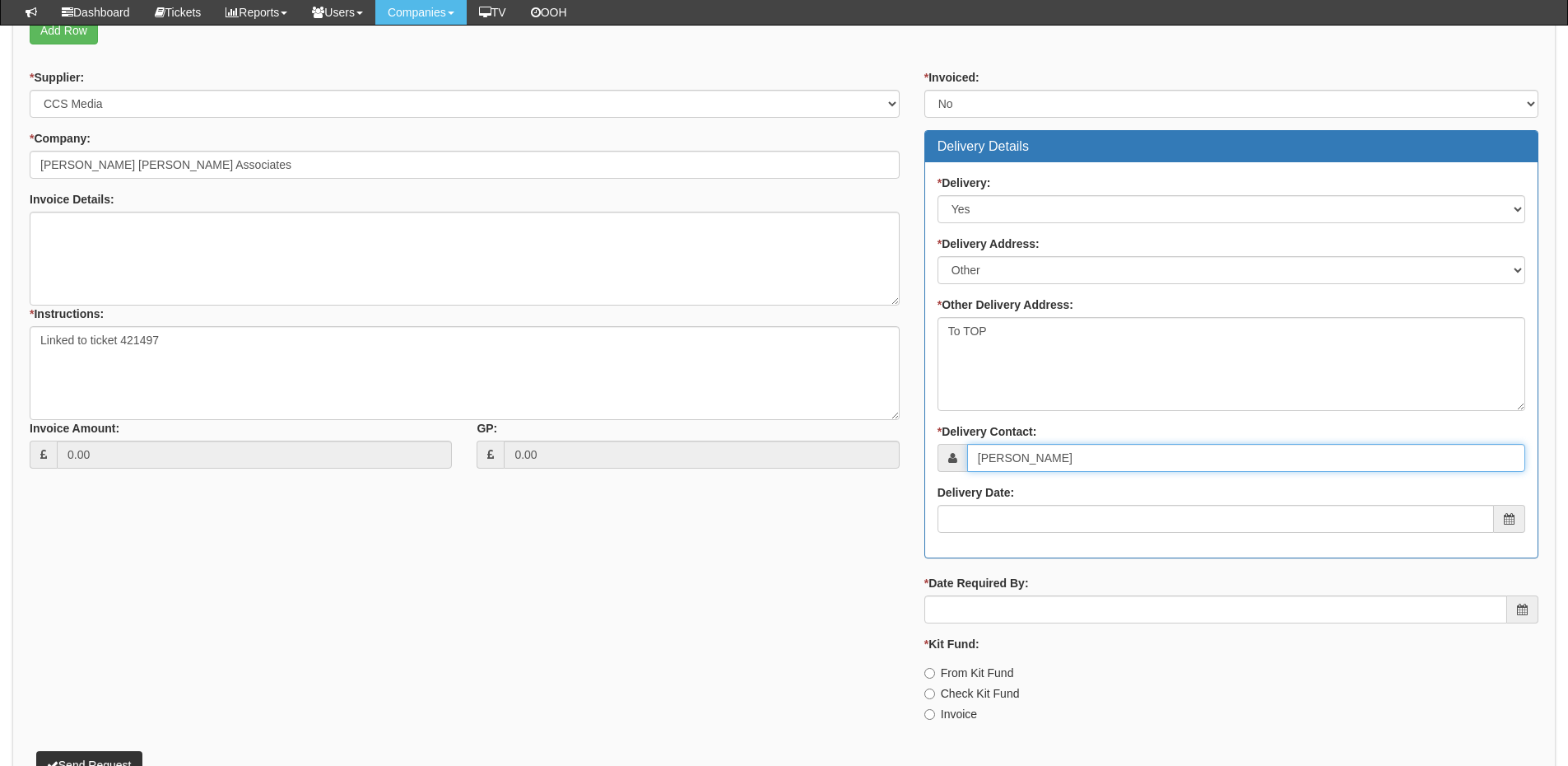
scroll to position [659, 0]
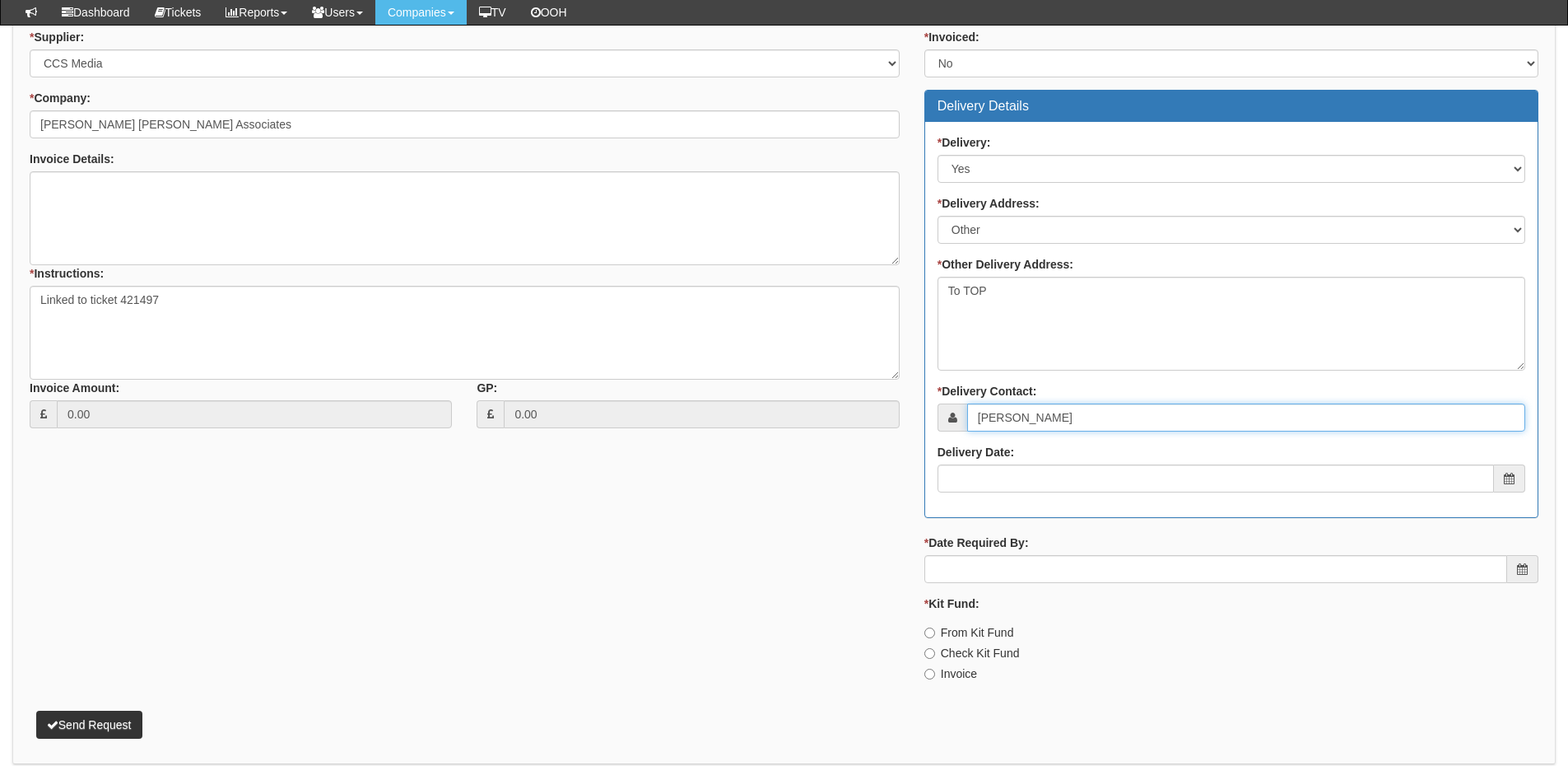
type input "[PERSON_NAME]"
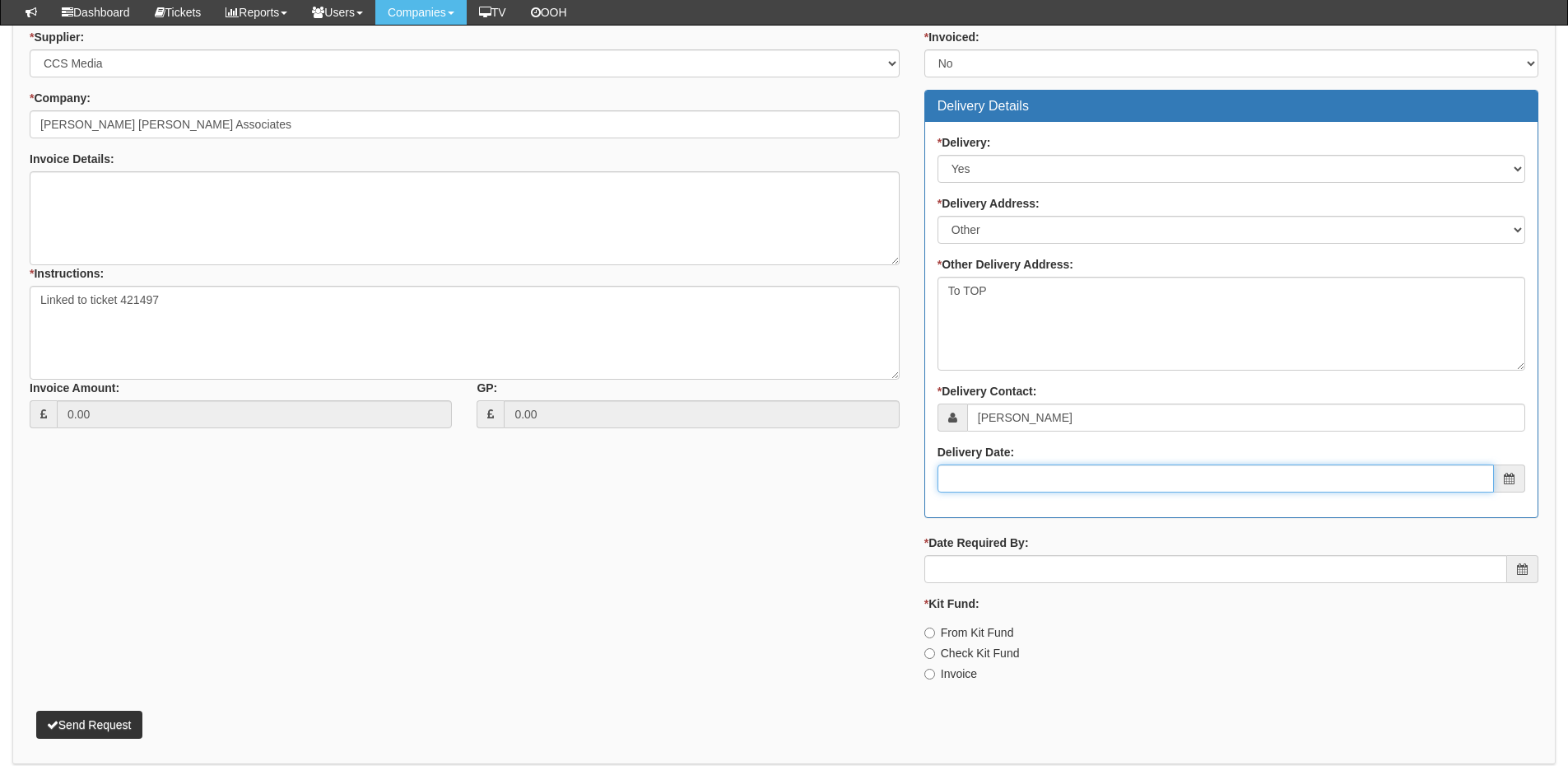
click at [1020, 479] on input "Delivery Date:" at bounding box center [1215, 479] width 557 height 28
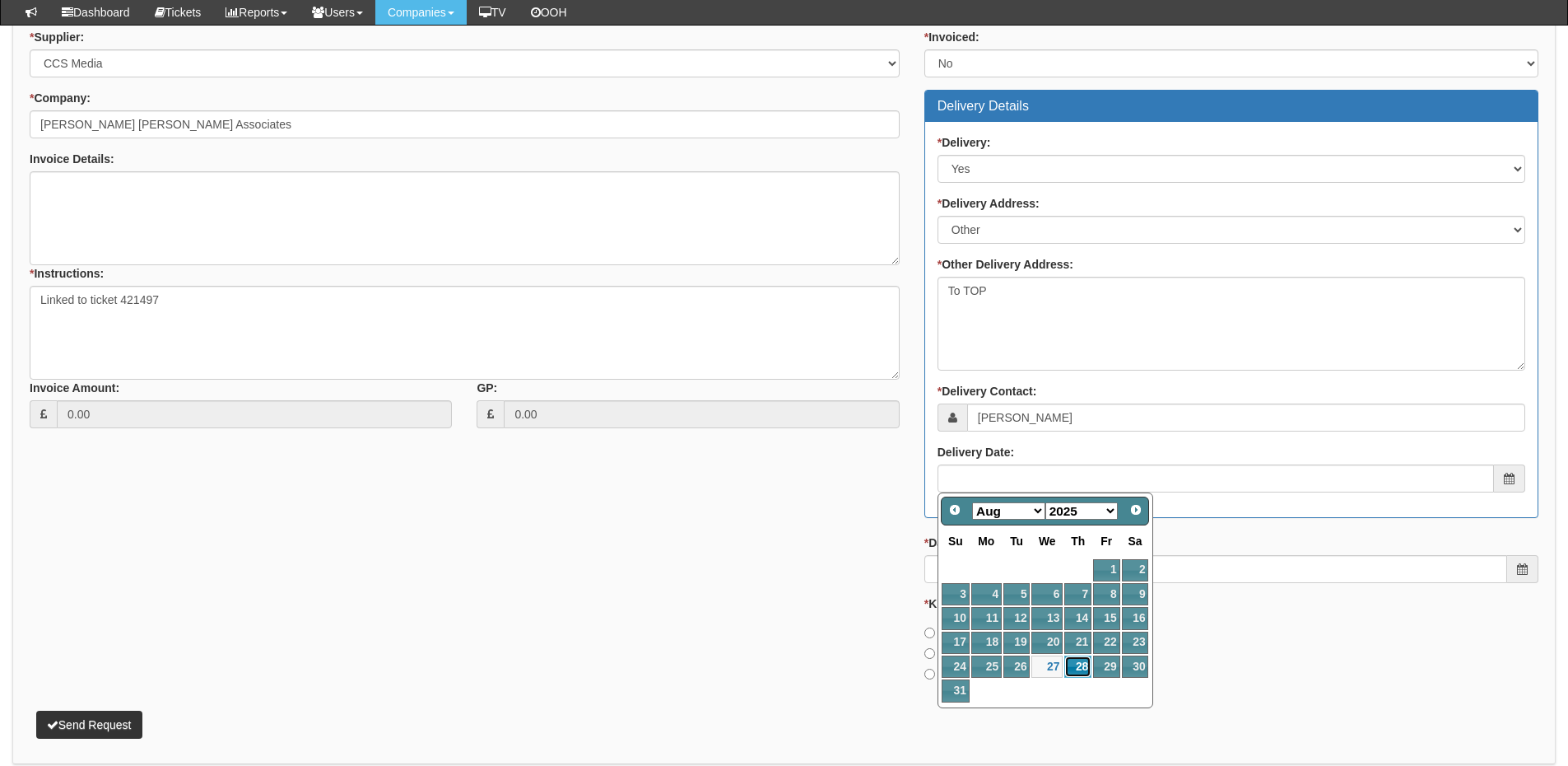
click at [1072, 664] on link "28" at bounding box center [1077, 667] width 27 height 22
type input "2025-08-28"
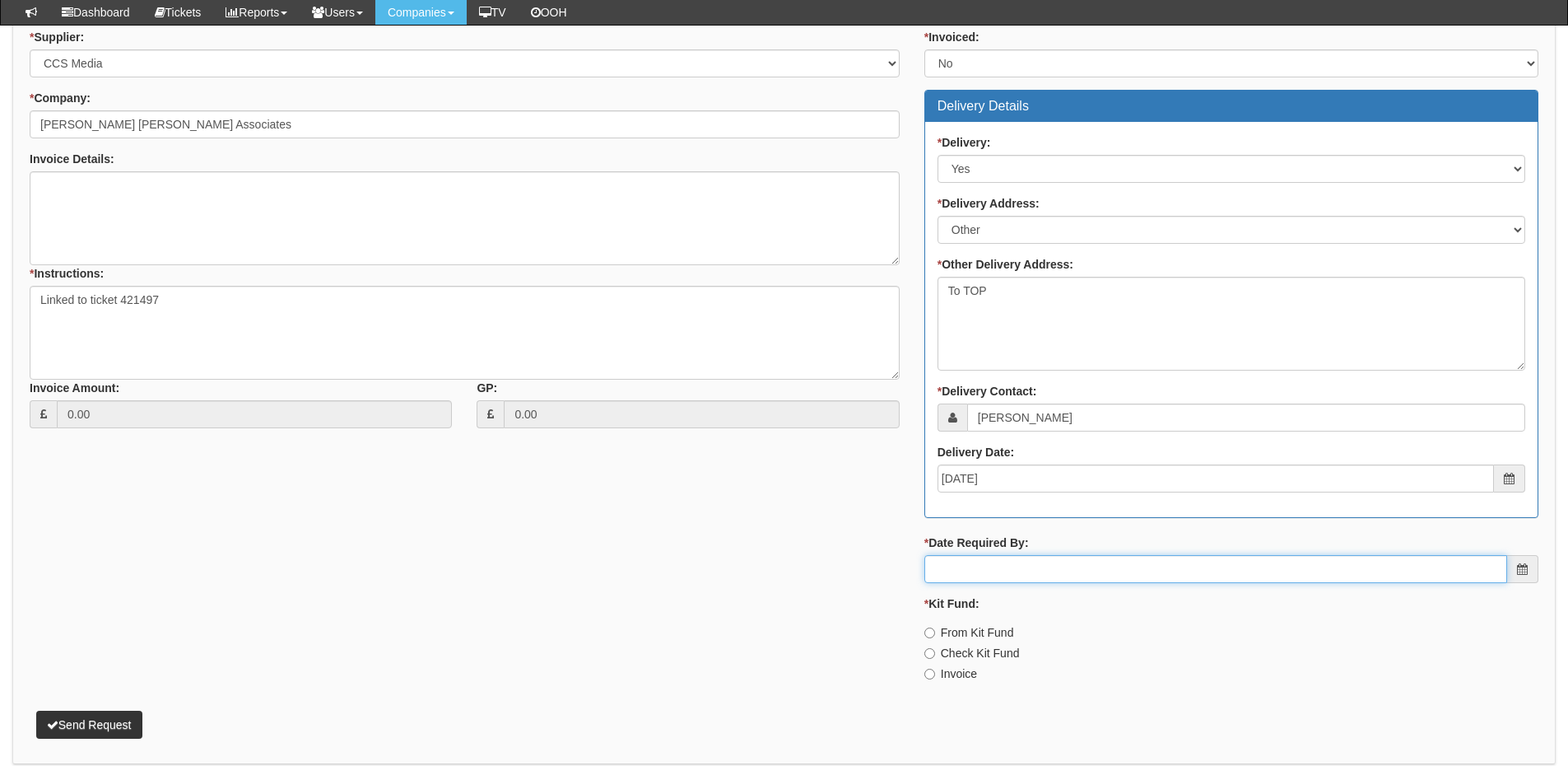
click at [1037, 574] on input "* Date Required By:" at bounding box center [1215, 569] width 583 height 28
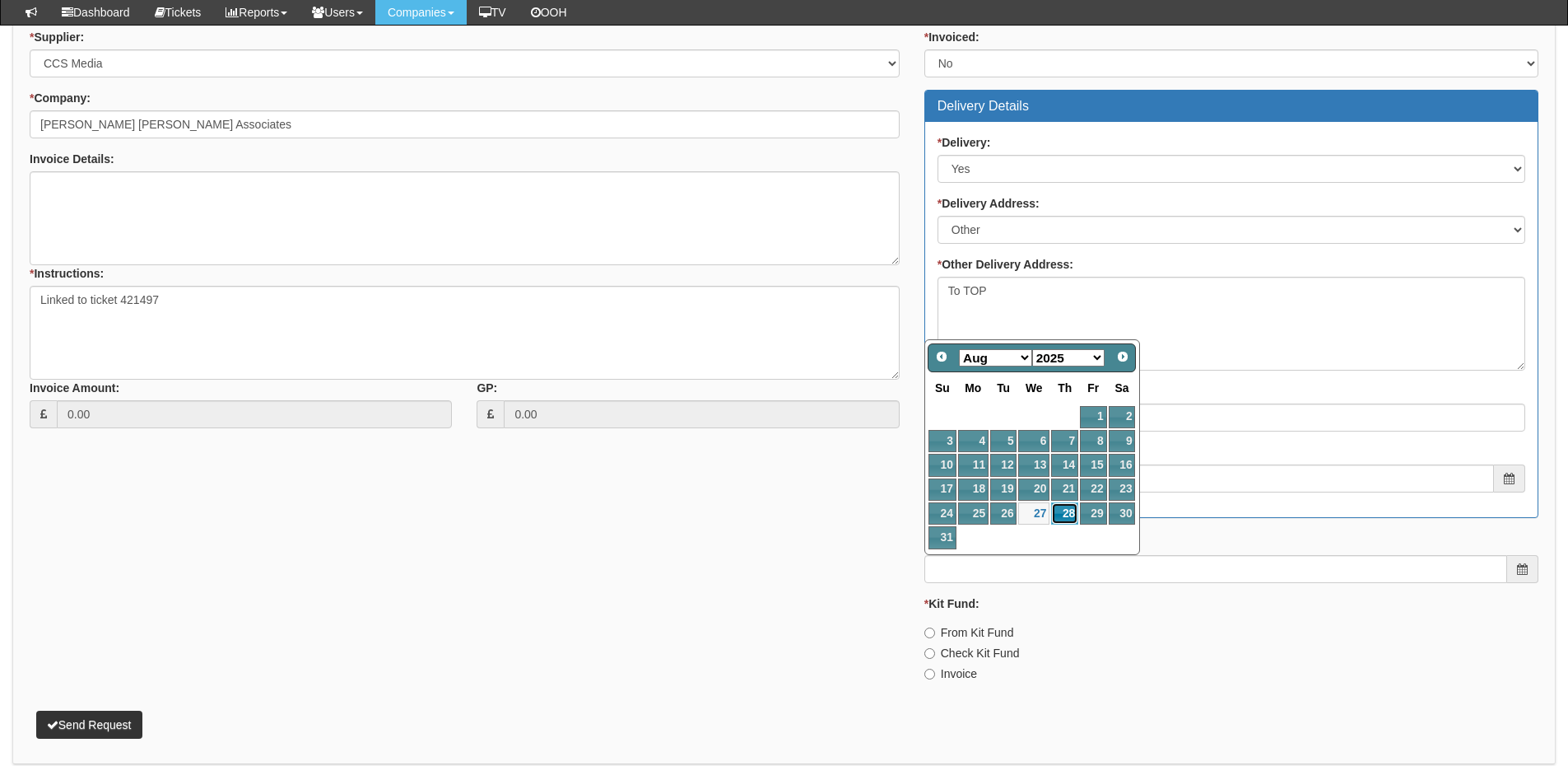
click at [1066, 512] on link "28" at bounding box center [1064, 513] width 27 height 22
type input "2025-08-28"
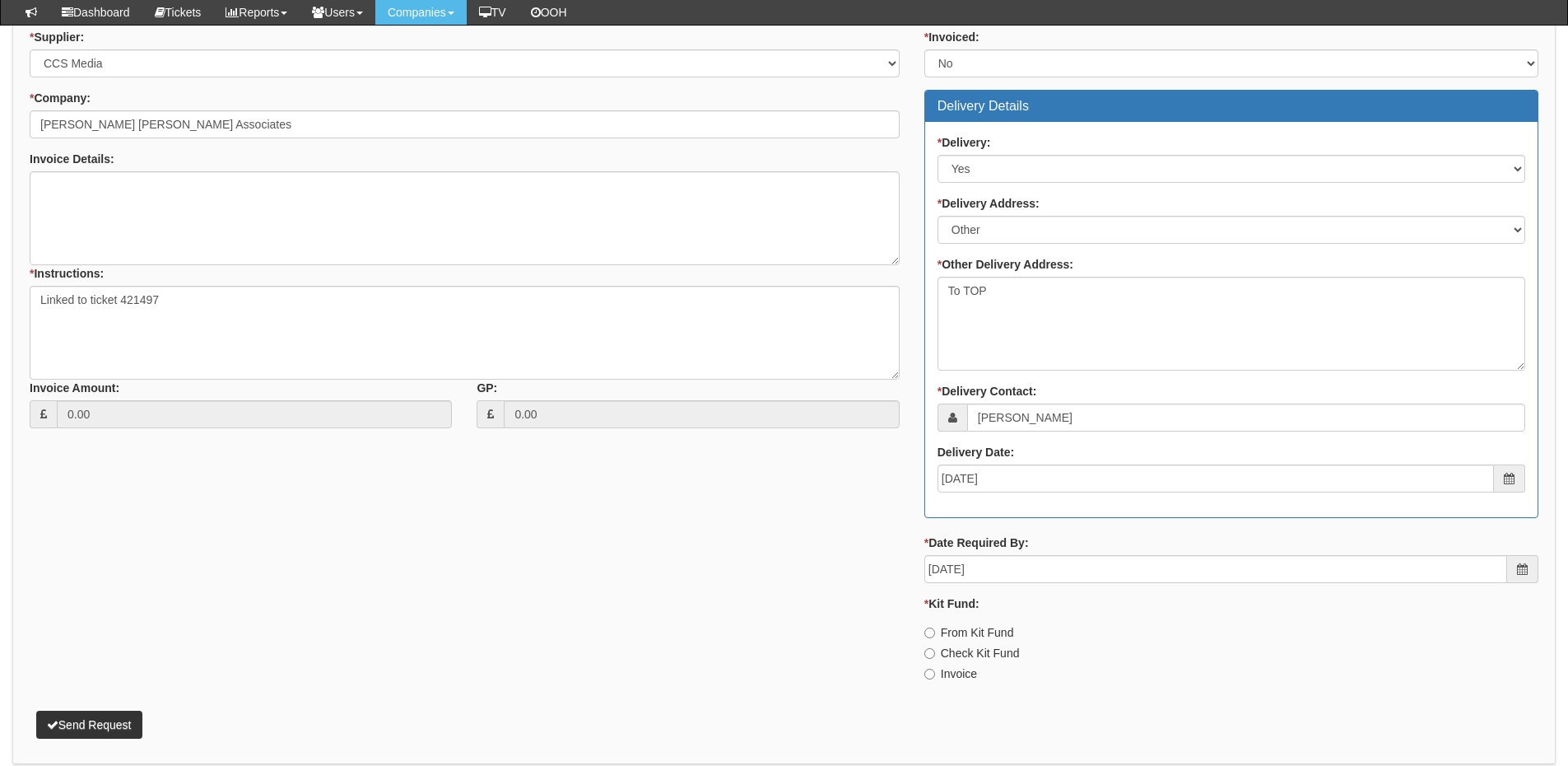
click at [953, 673] on label "Invoice" at bounding box center [950, 673] width 53 height 16
click at [935, 638] on input "Invoice" at bounding box center [929, 633] width 11 height 11
radio input "true"
drag, startPoint x: 91, startPoint y: 708, endPoint x: 98, endPoint y: 721, distance: 14.8
click at [92, 710] on p "Send Request" at bounding box center [784, 716] width 1509 height 44
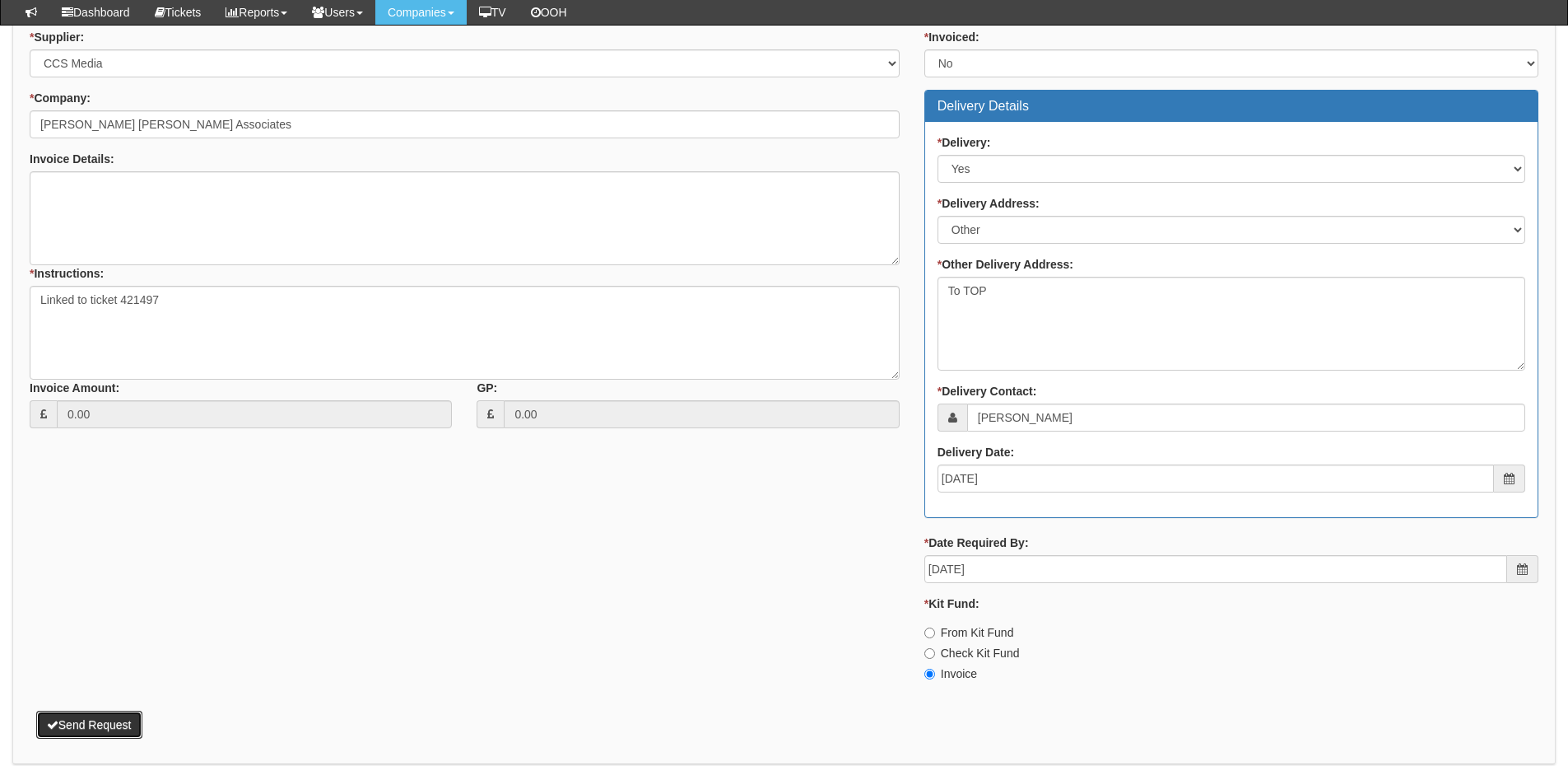
click at [102, 730] on button "Send Request" at bounding box center [89, 725] width 106 height 28
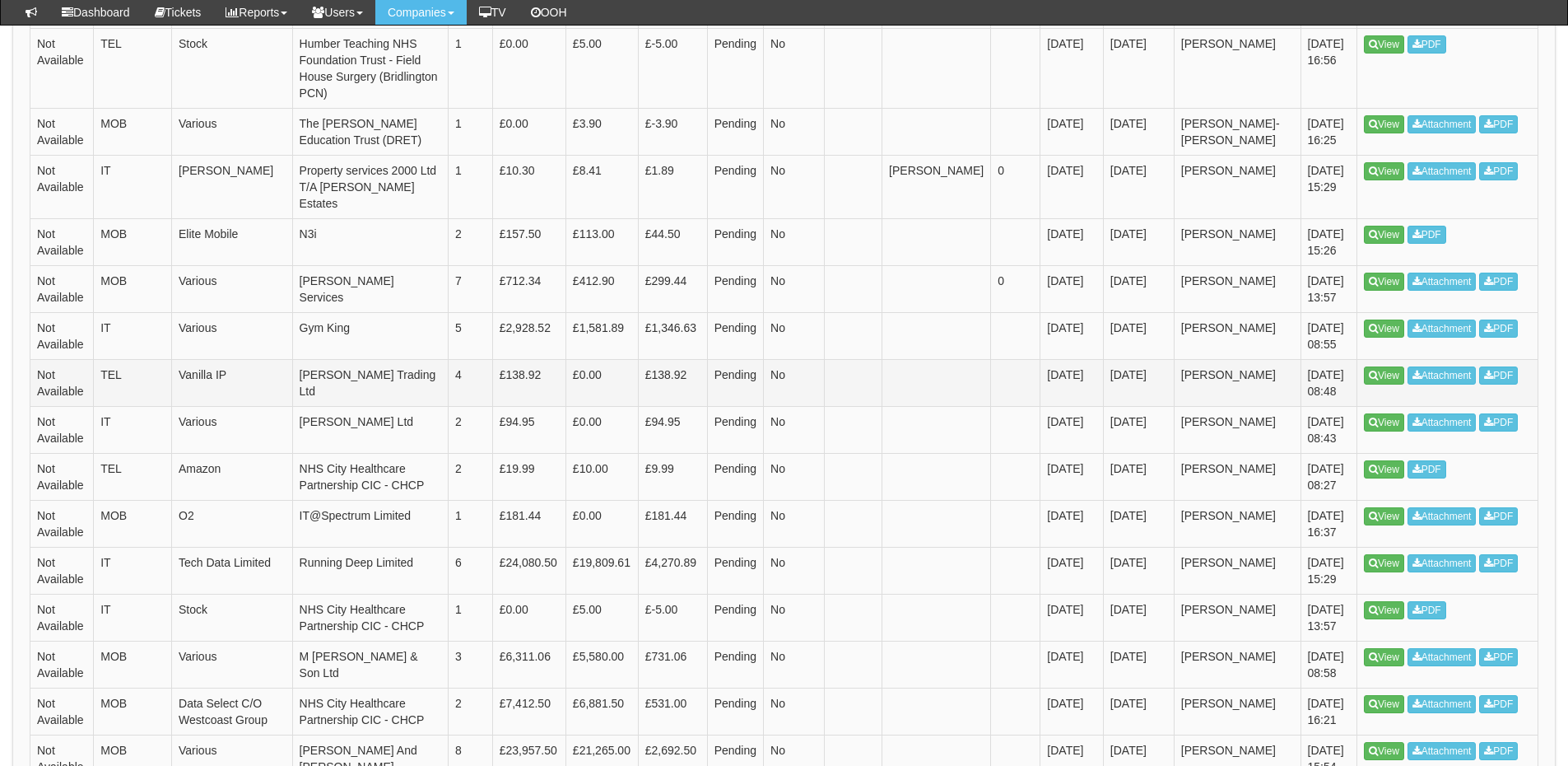
scroll to position [658, 0]
